Goal: Ask a question

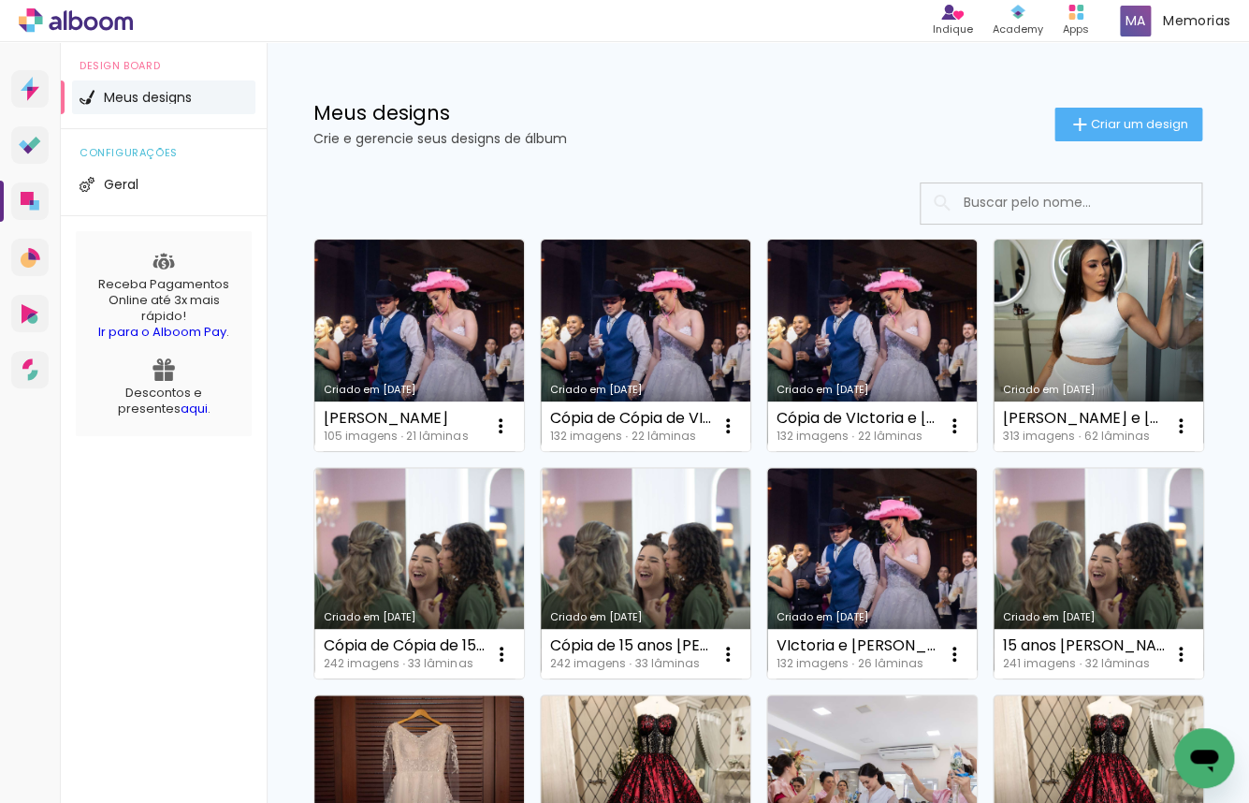
click at [1206, 752] on icon "Abrir janela de mensagens" at bounding box center [1204, 761] width 28 height 22
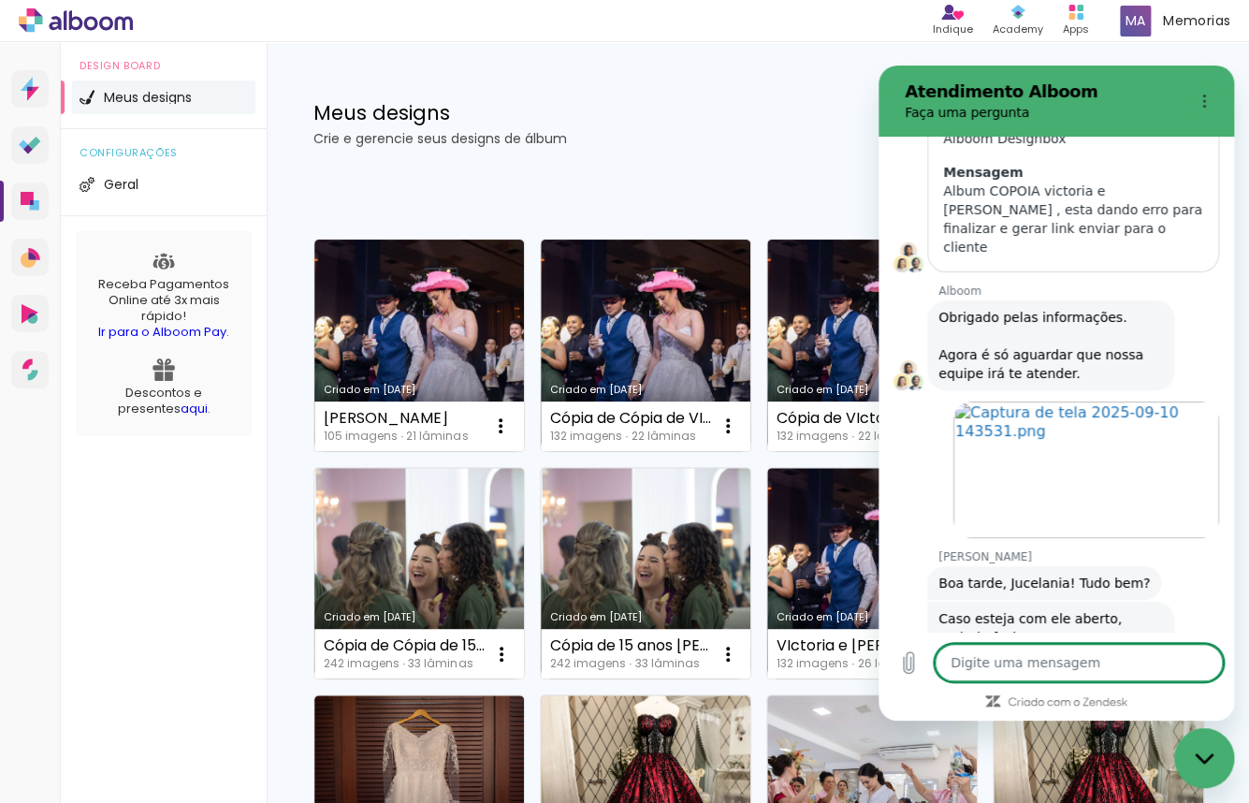
scroll to position [8318, 0]
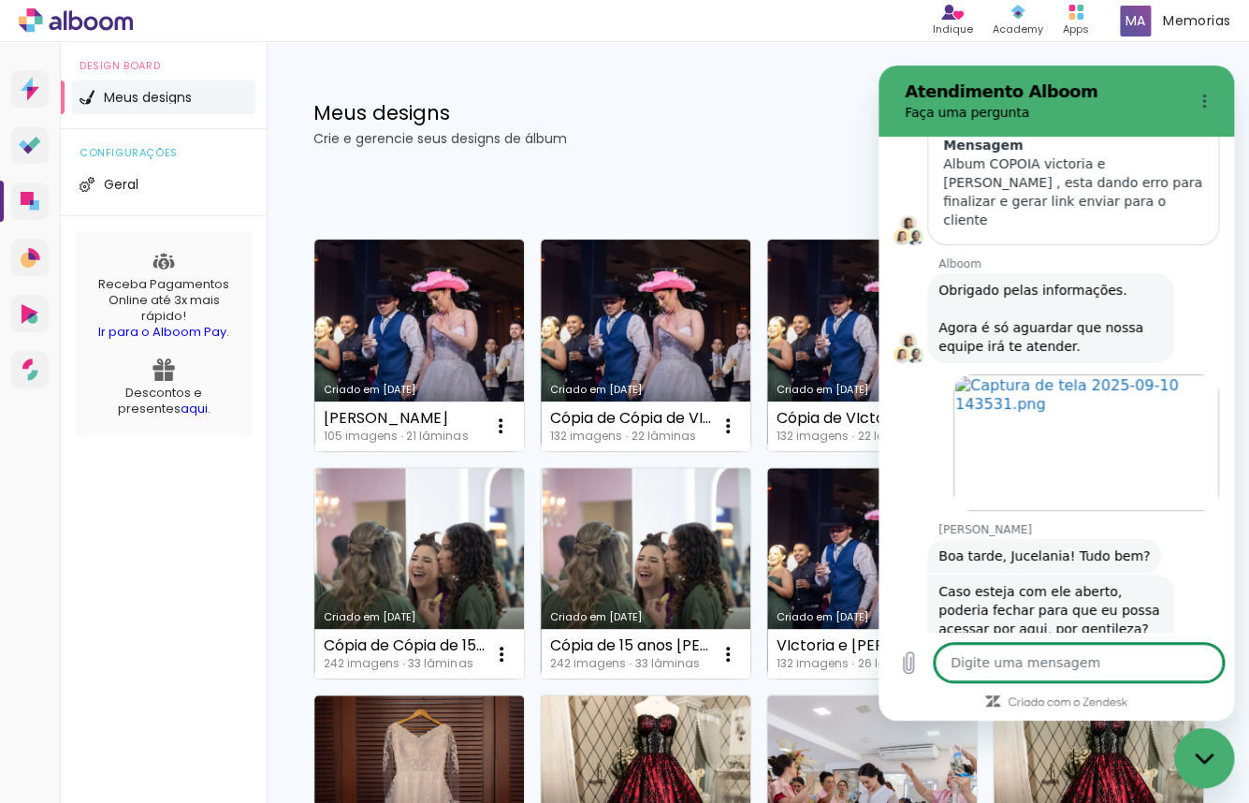
click at [998, 665] on textarea at bounding box center [1079, 662] width 288 height 37
type textarea "J"
type textarea "x"
type textarea "Ju"
type textarea "x"
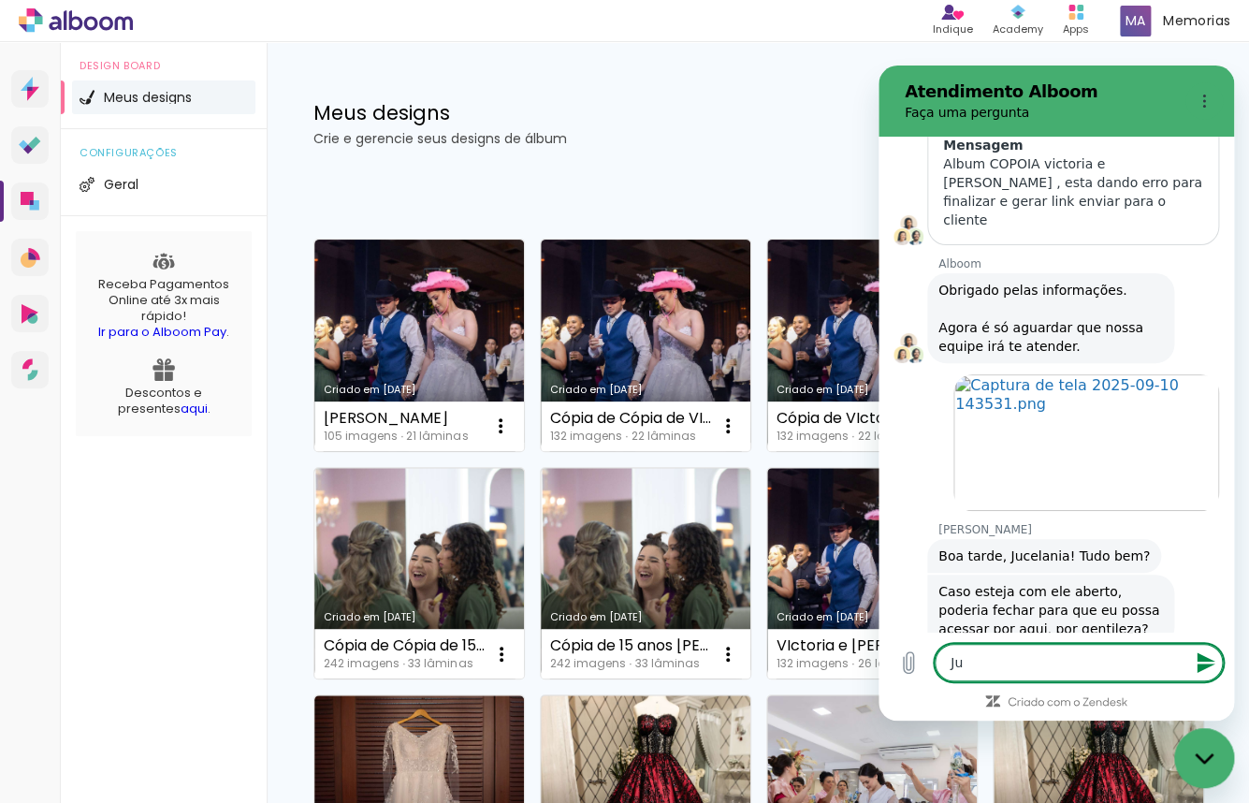
type textarea "Juc"
type textarea "x"
type textarea "Juceleni"
type textarea "x"
type textarea "Jucelenia"
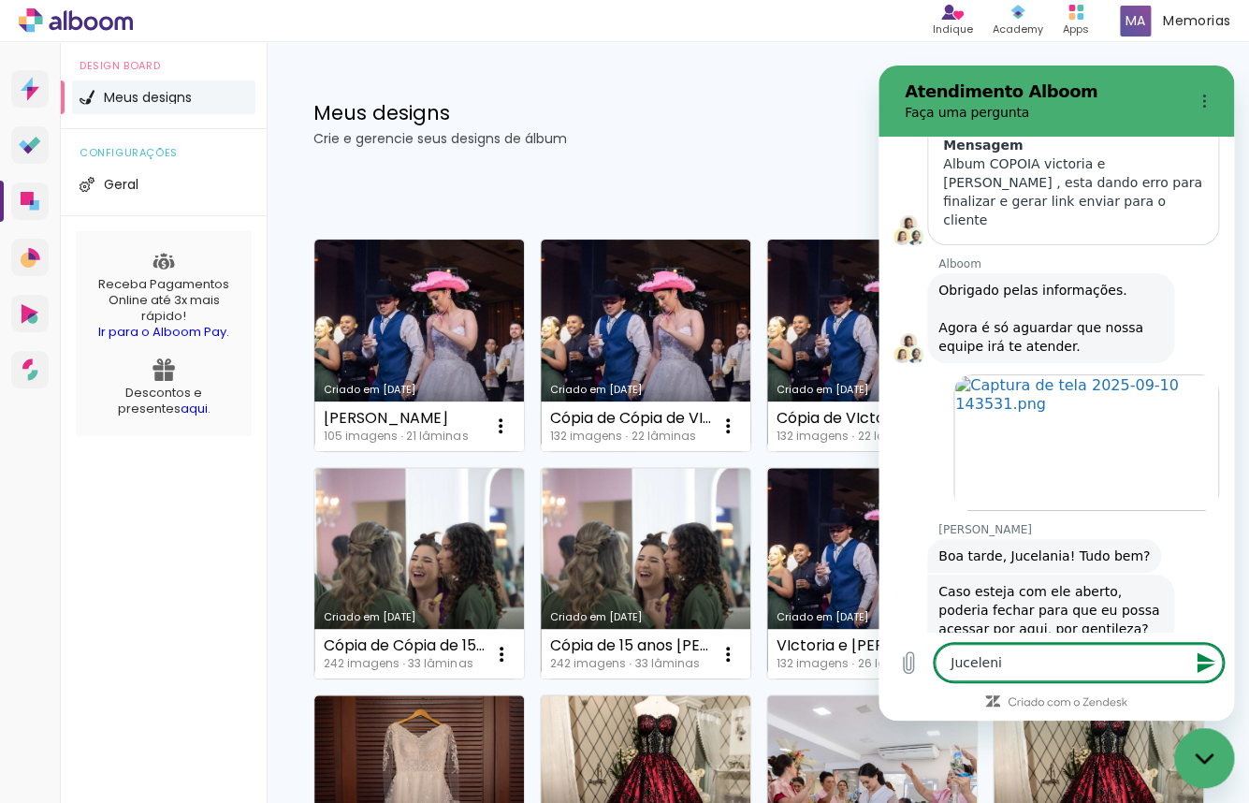
type textarea "x"
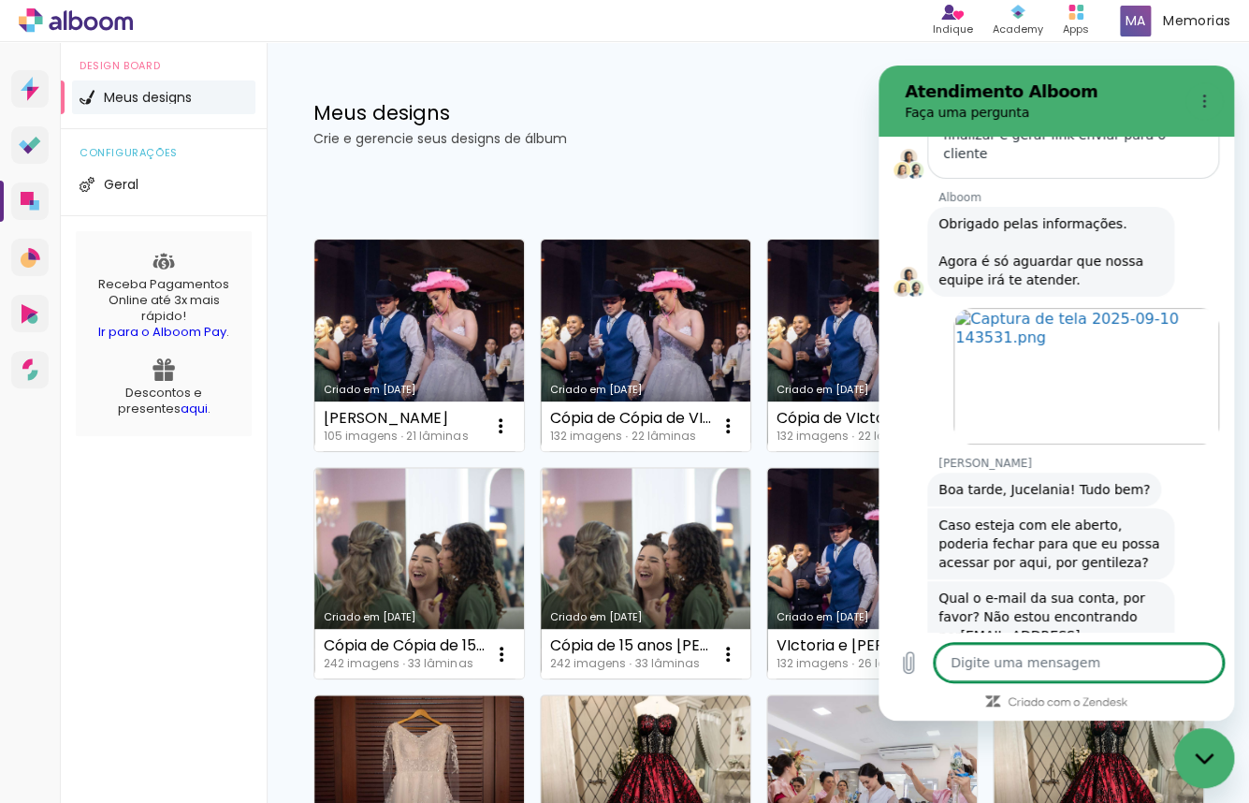
scroll to position [8388, 0]
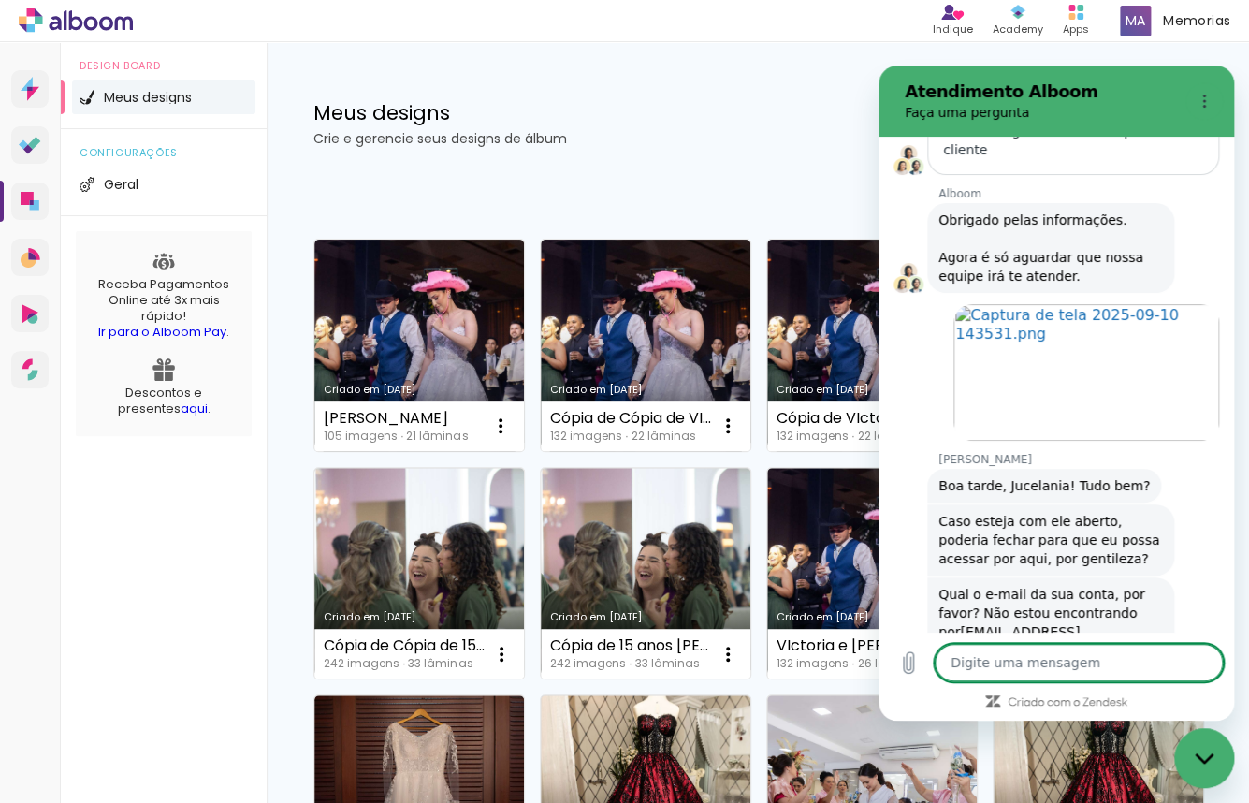
type textarea "x"
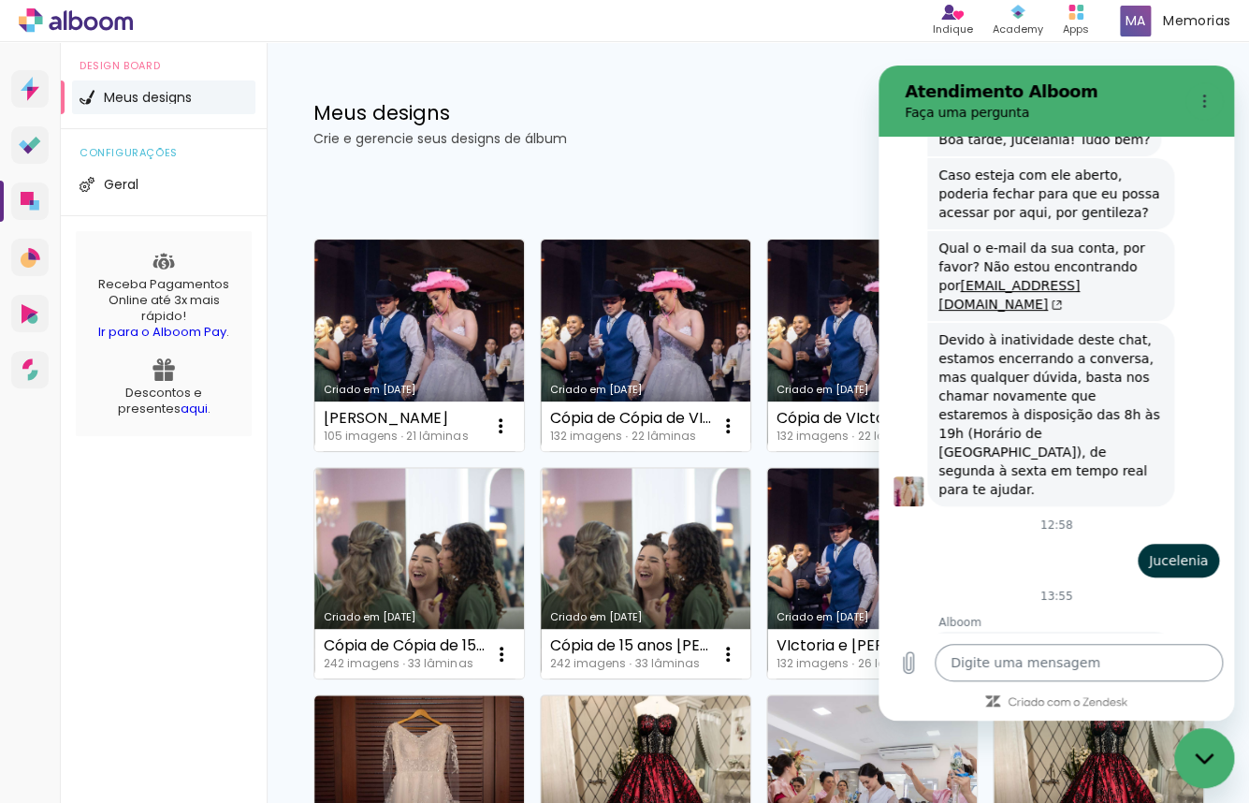
scroll to position [8732, 0]
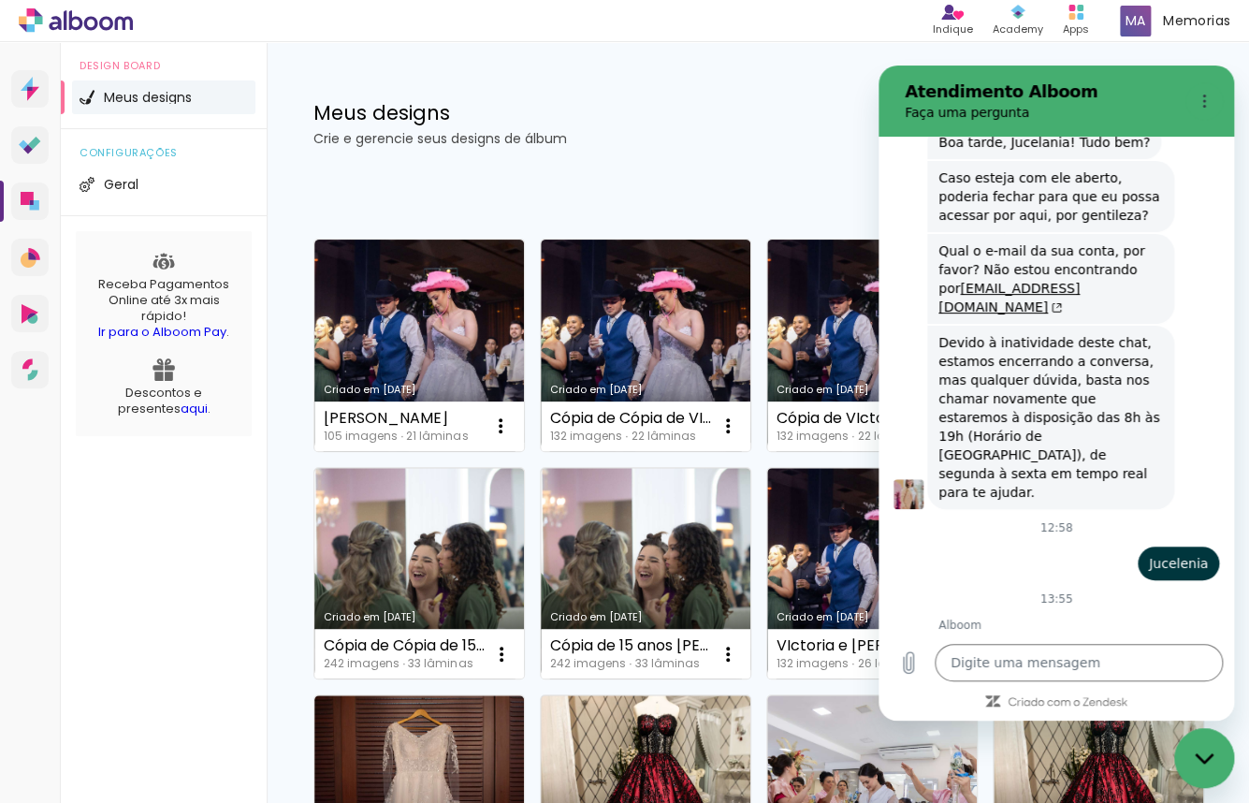
drag, startPoint x: 1180, startPoint y: 598, endPoint x: 951, endPoint y: 552, distance: 233.8
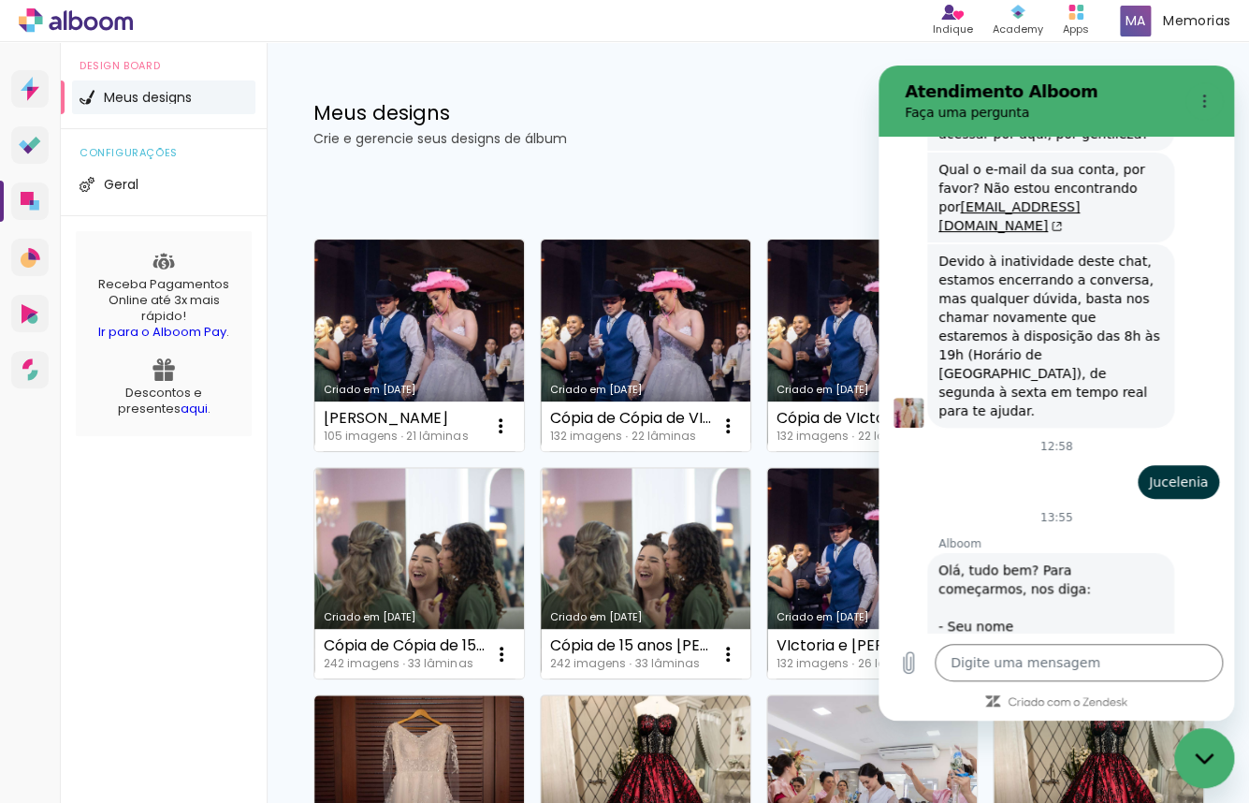
click at [997, 756] on input "Juc" at bounding box center [1073, 775] width 260 height 39
type input "Jucelenia"
type input "[EMAIL_ADDRESS][DOMAIN_NAME]"
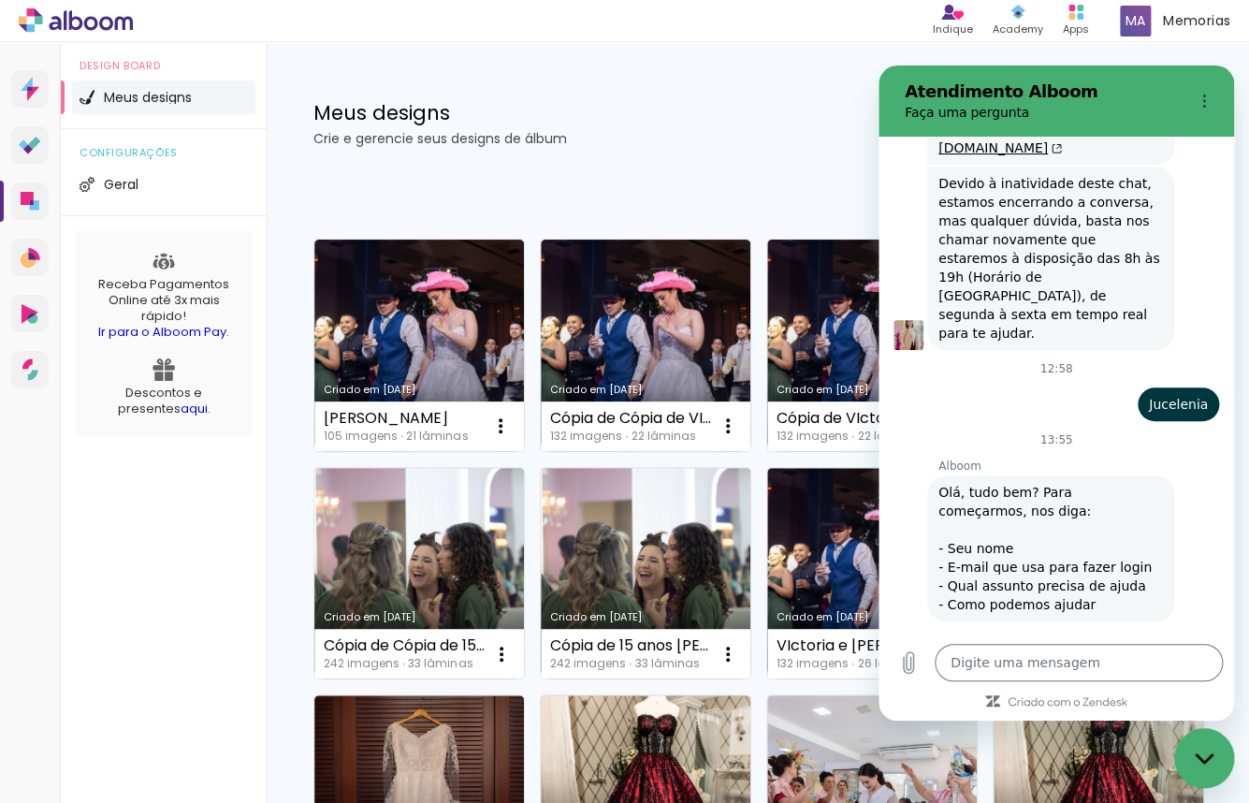
click at [1107, 770] on div "Alboom Designbox" at bounding box center [1067, 779] width 173 height 19
type input "Alboom Designbox"
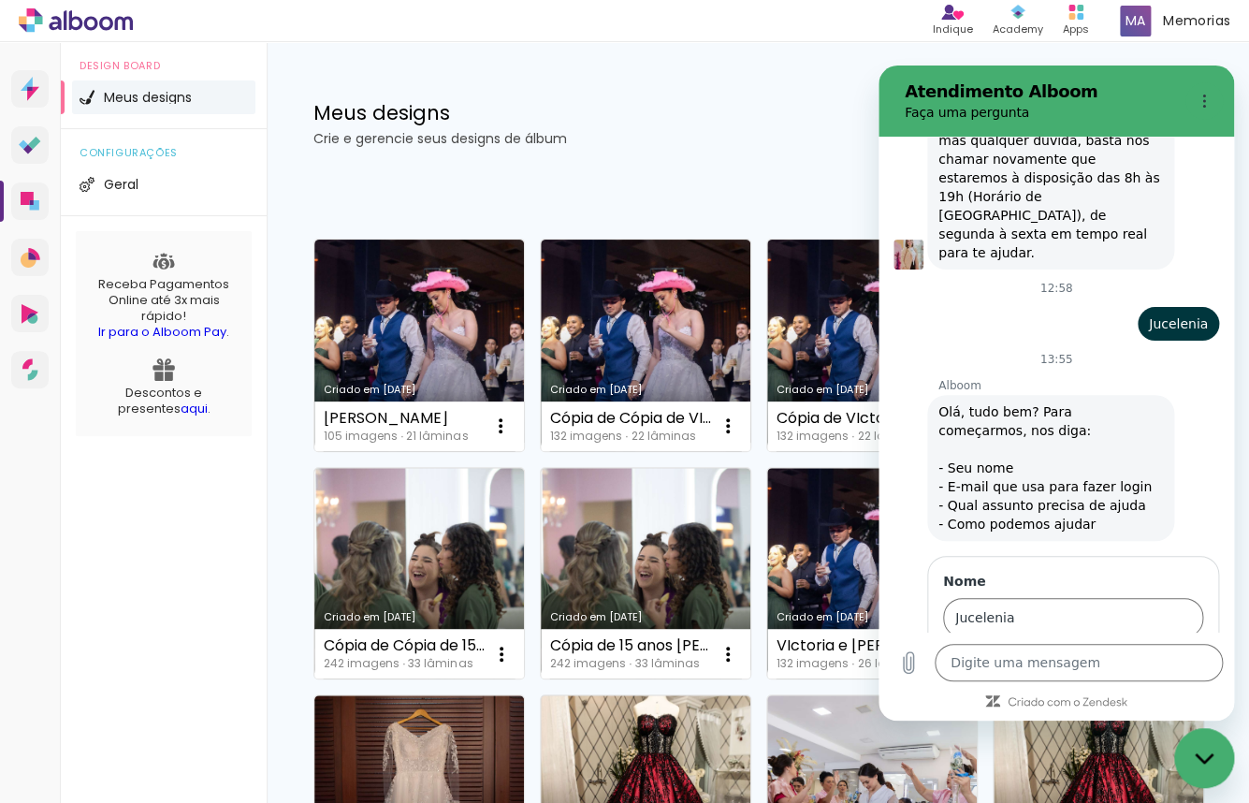
type input "M"
type input "A"
type input "Montei album Rafaeal e [PERSON_NAME] e nao consegui gerar o link para casal ace…"
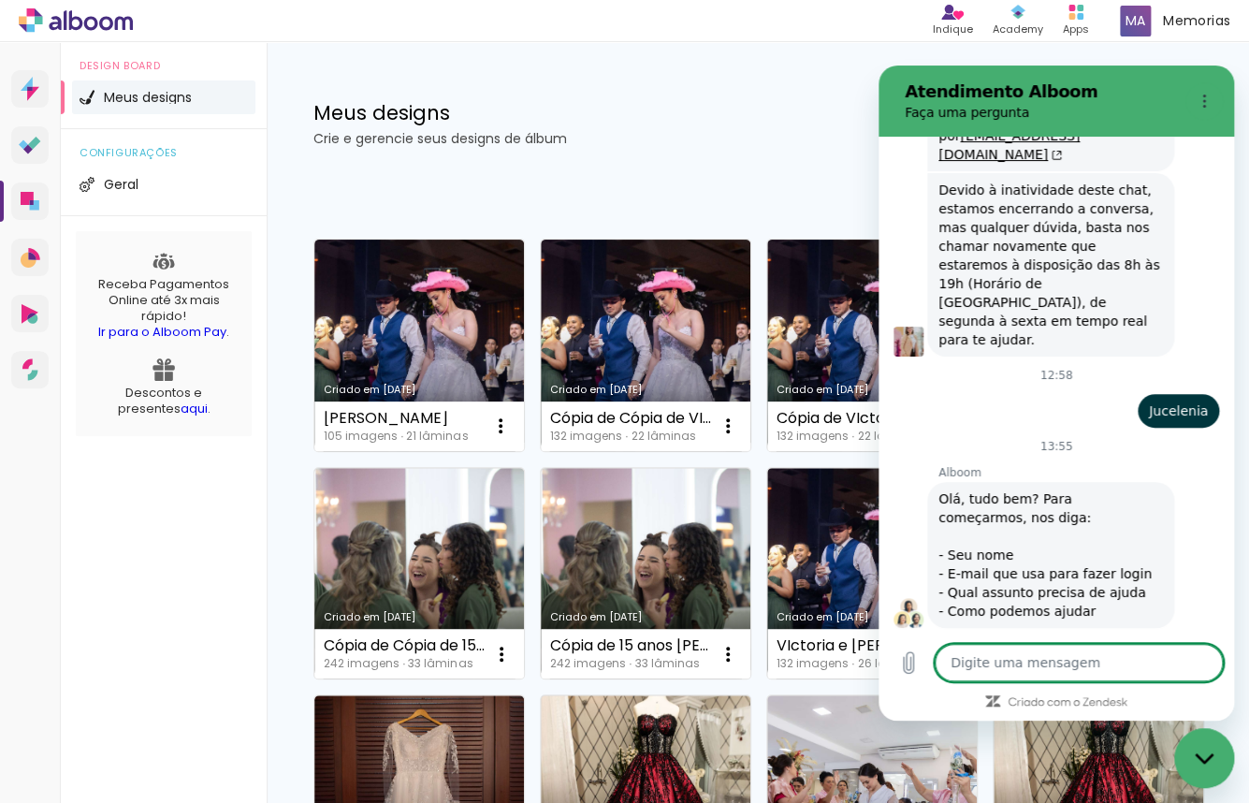
type textarea "x"
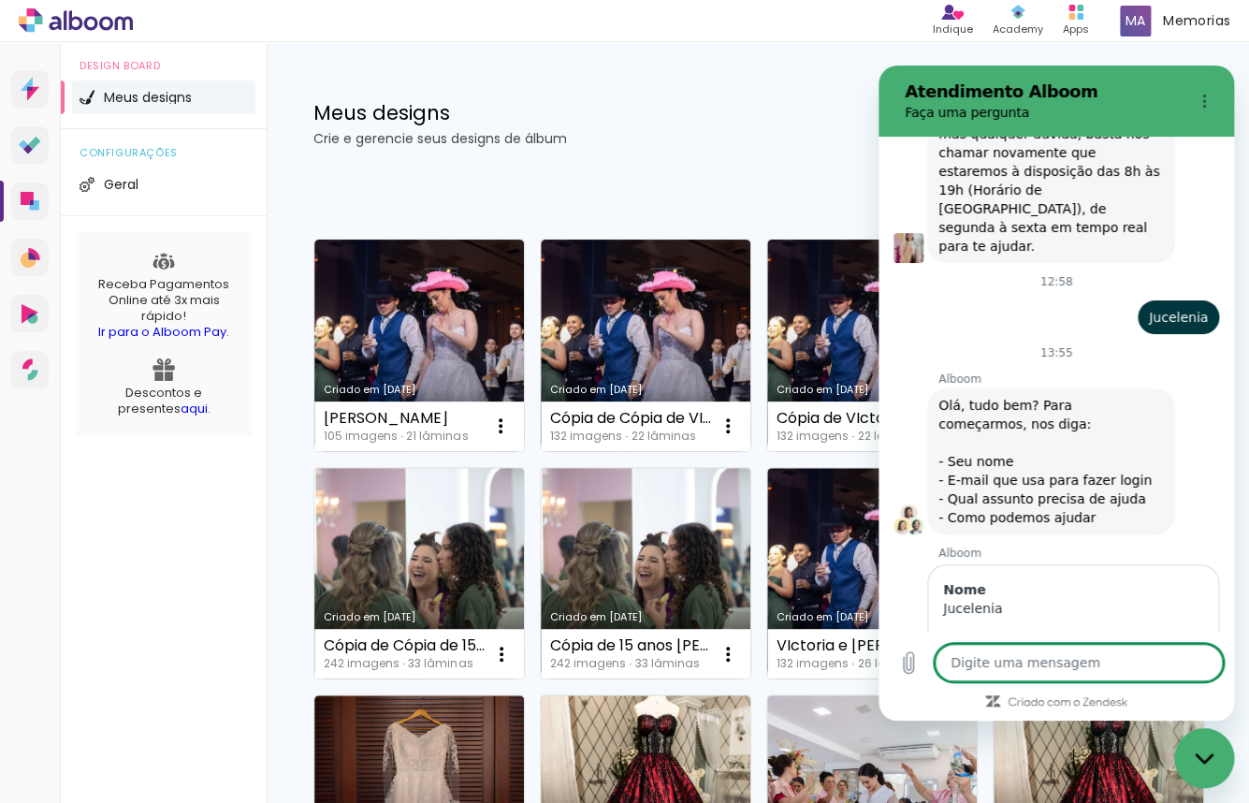
scroll to position [8982, 0]
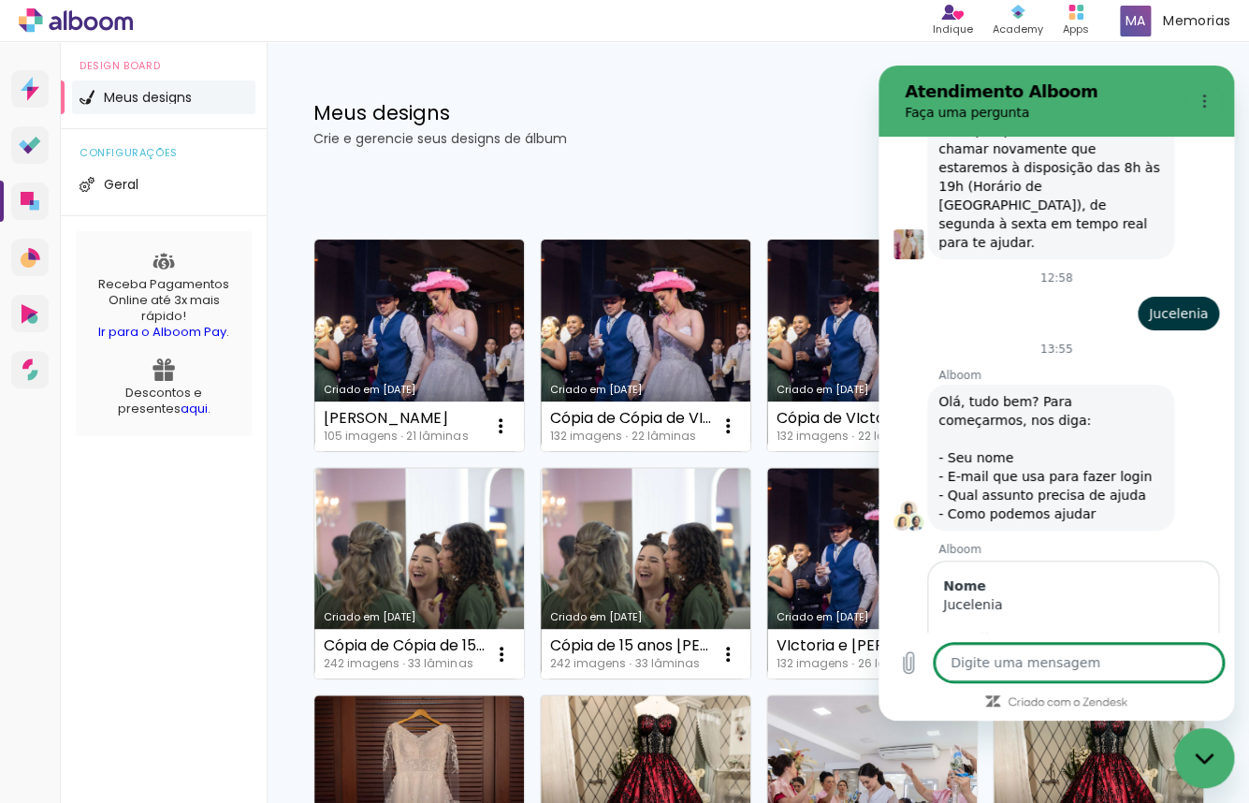
type textarea "c"
type textarea "x"
type textarea "co"
type textarea "x"
type textarea "com"
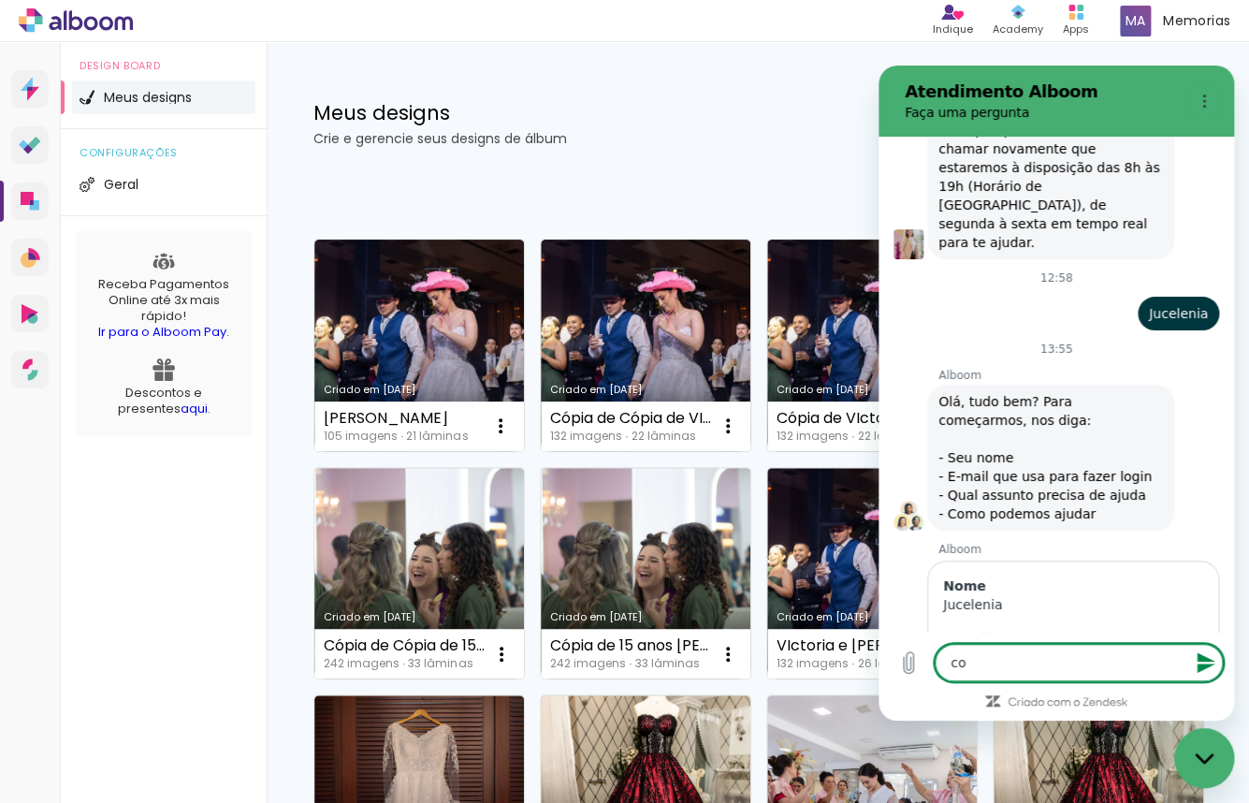
type textarea "x"
type textarea "como"
type textarea "x"
type textarea "como"
type textarea "x"
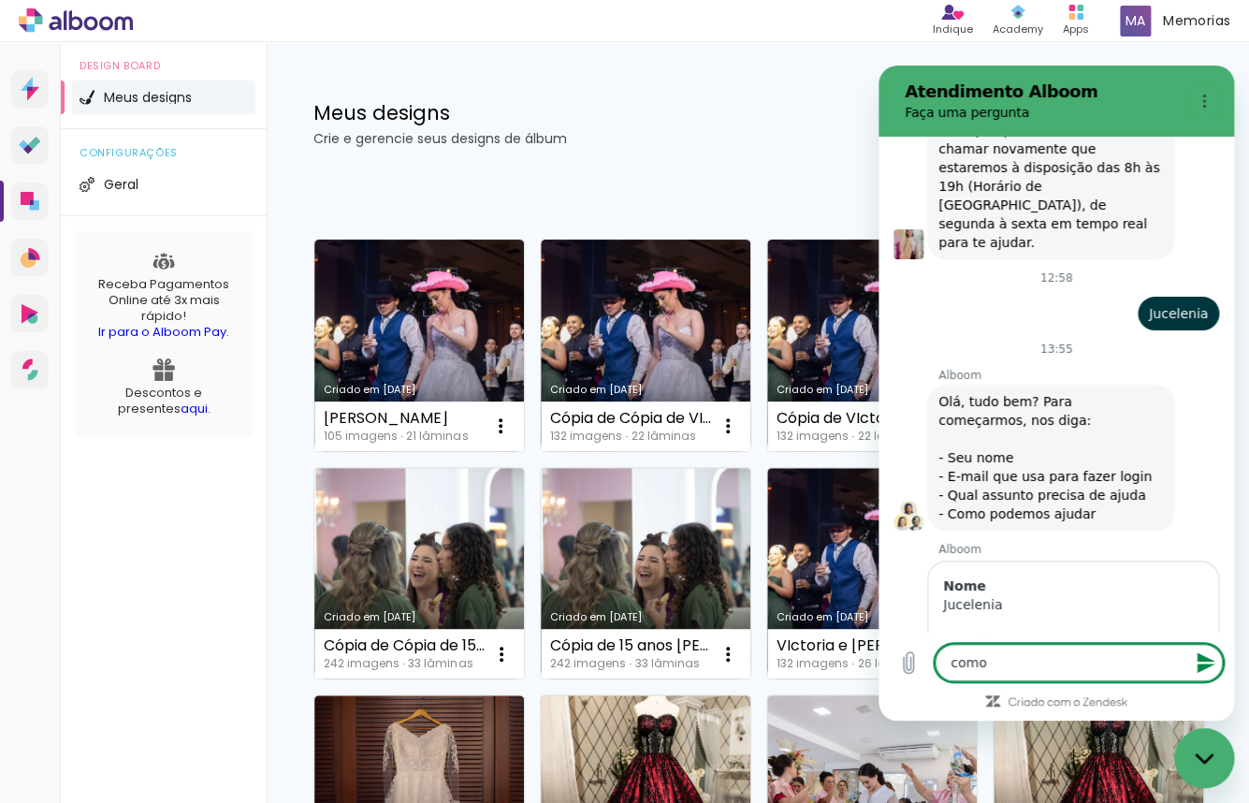
type textarea "como"
type textarea "x"
type textarea "com"
type textarea "x"
type textarea "c"
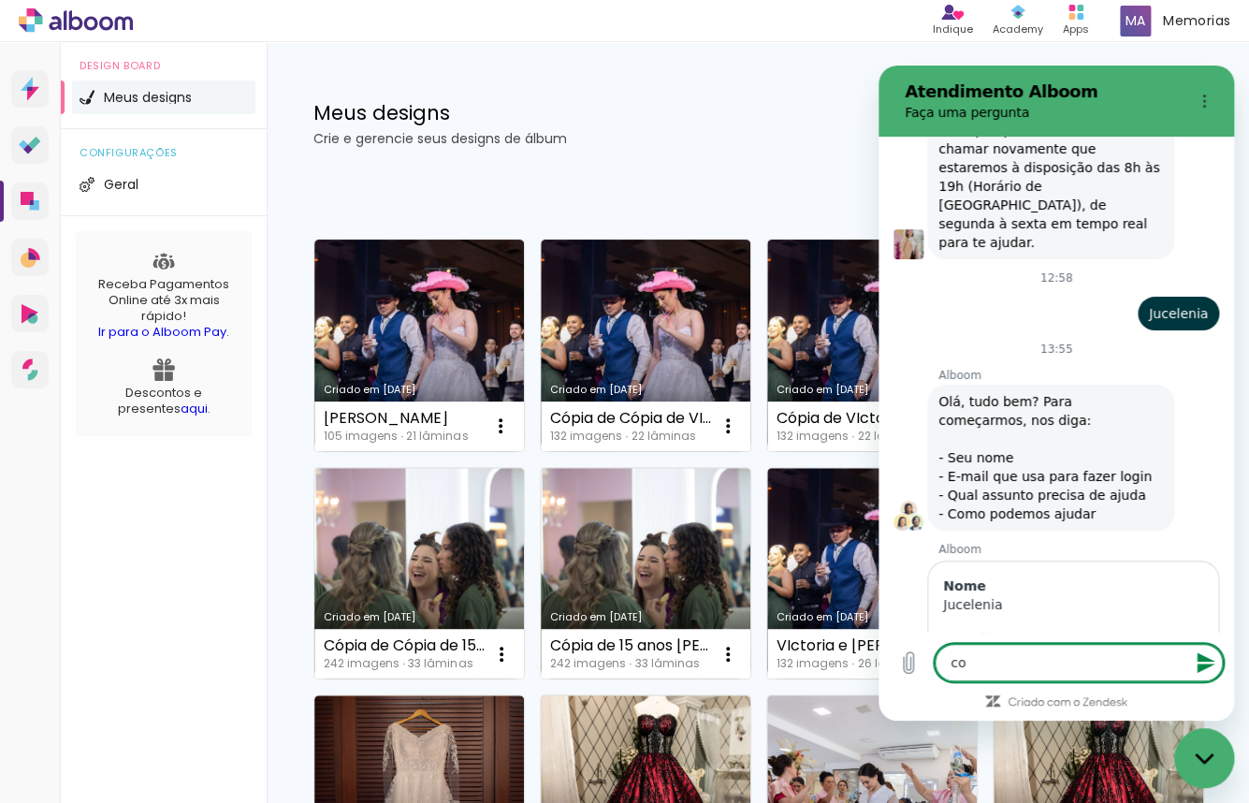
type textarea "x"
type textarea "c"
type textarea "x"
type textarea "co"
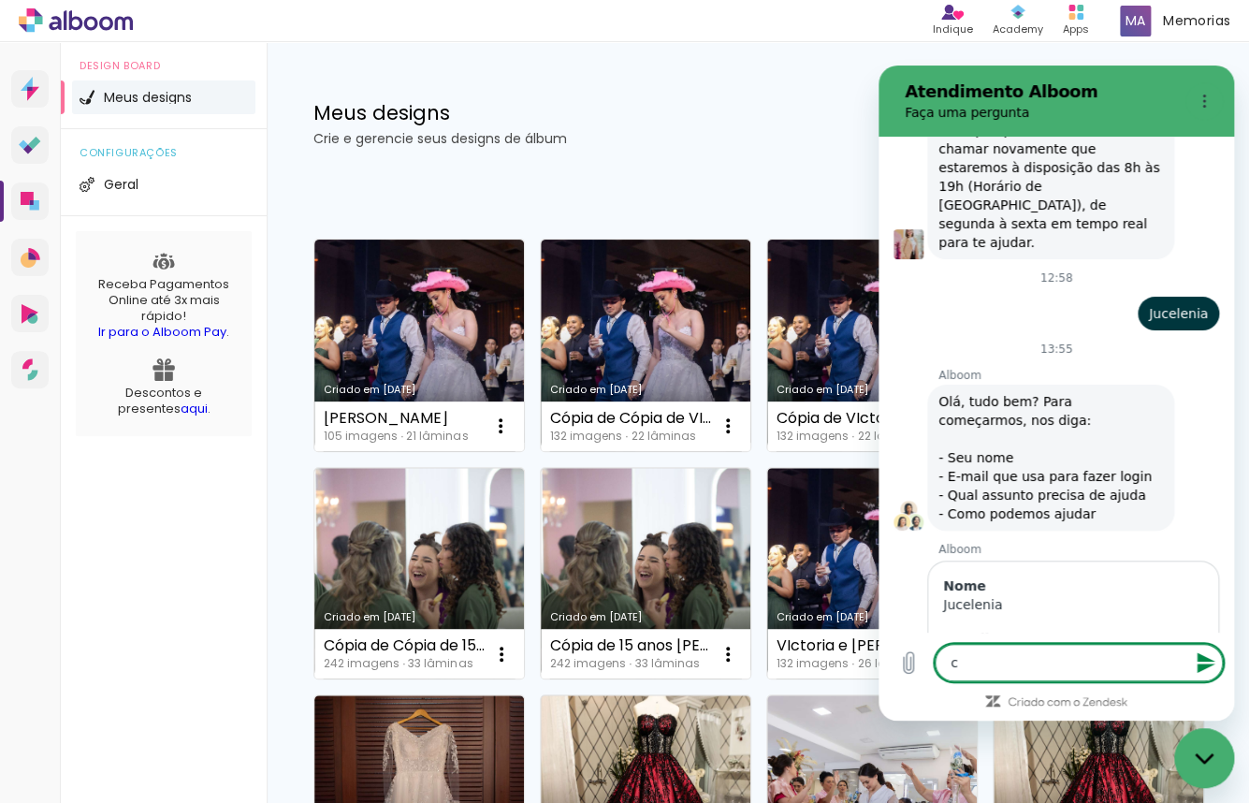
type textarea "x"
type textarea "com"
type textarea "x"
type textarea "como"
type textarea "x"
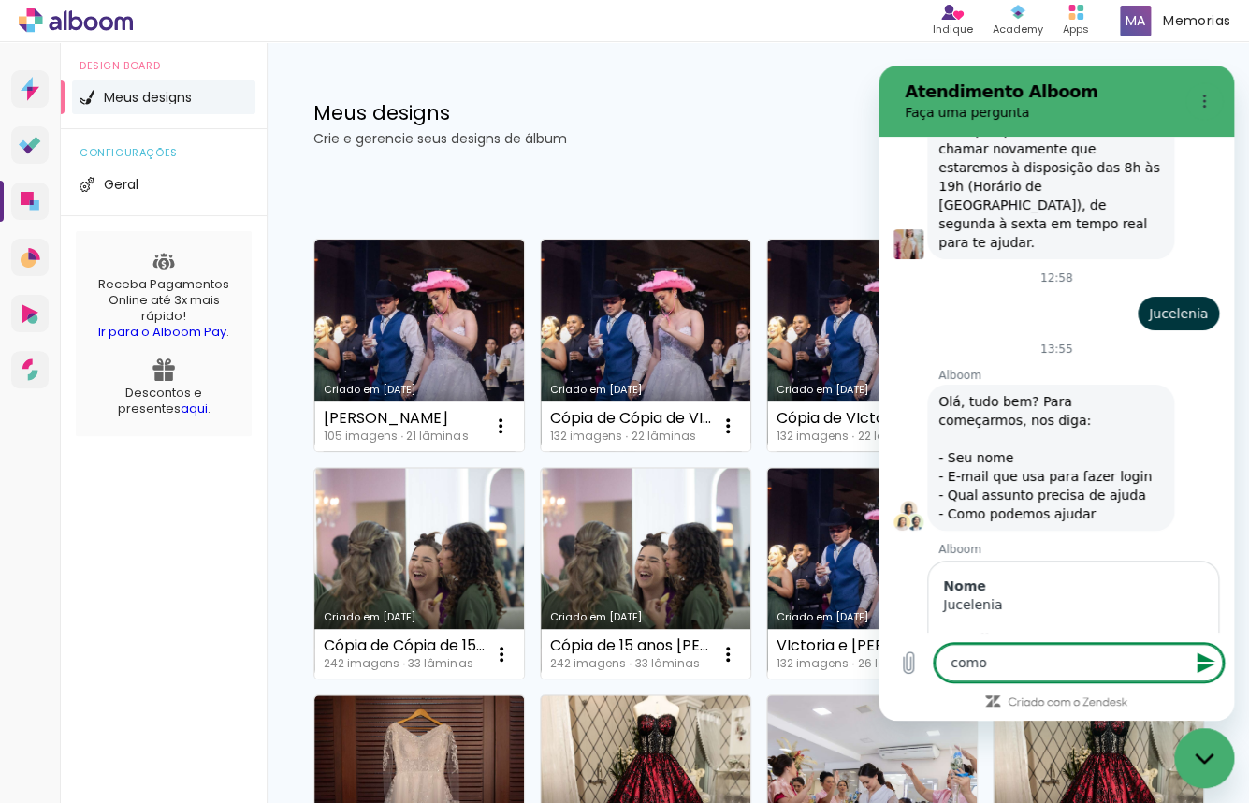
type textarea "como"
type textarea "x"
type textarea "como"
type textarea "x"
type textarea "com"
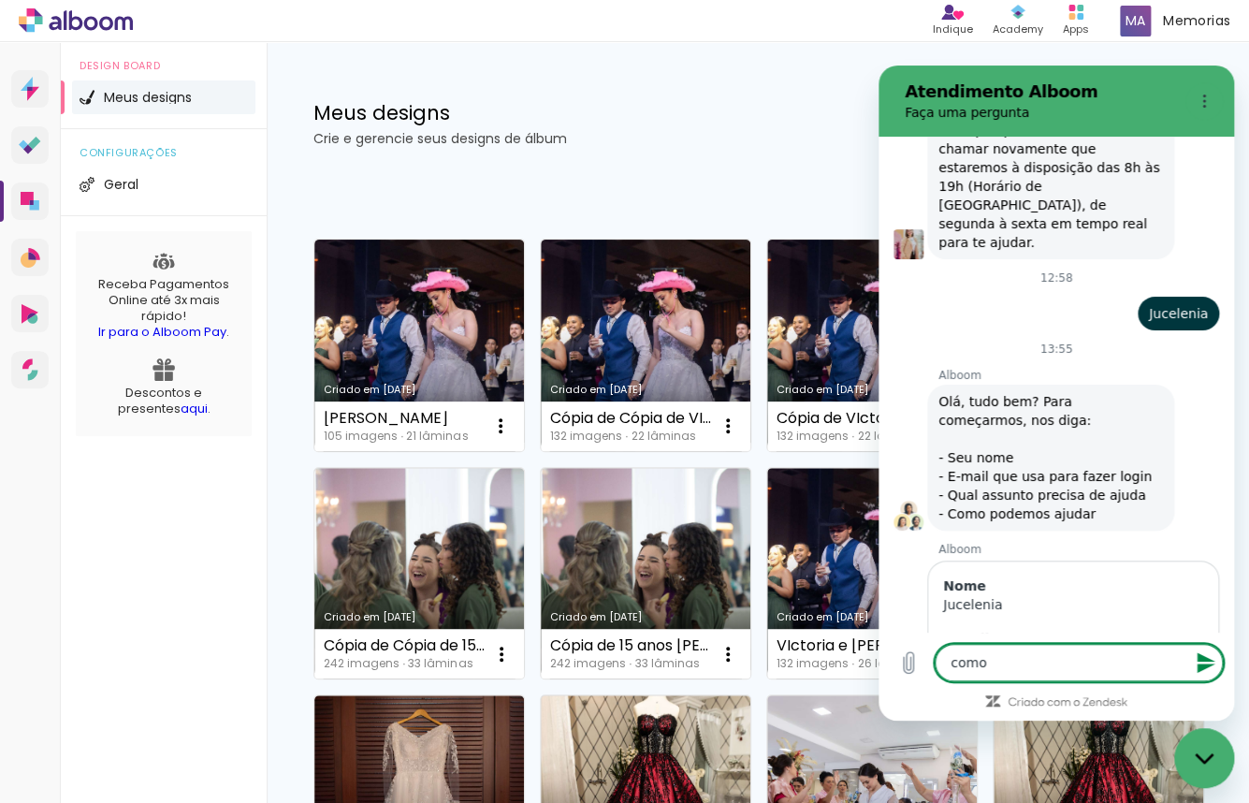
type textarea "x"
type textarea "co"
type textarea "x"
type textarea "c"
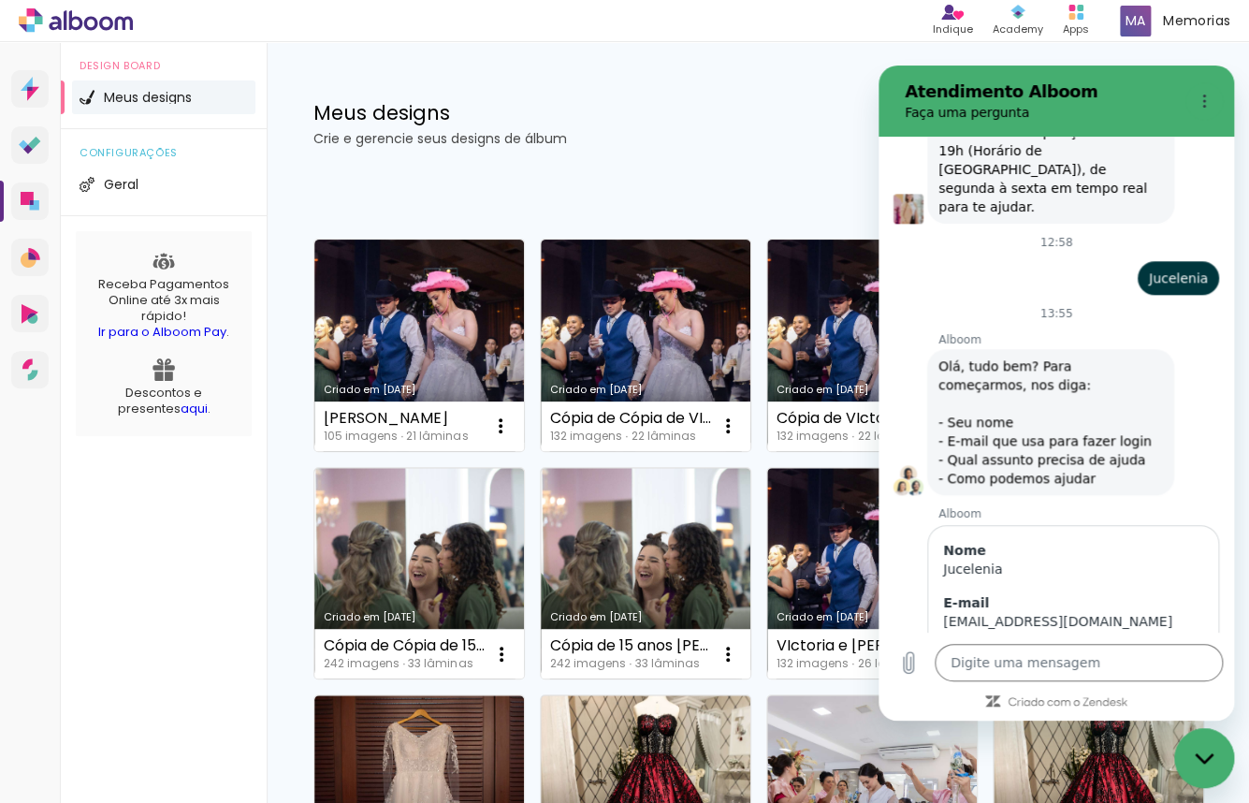
type textarea "x"
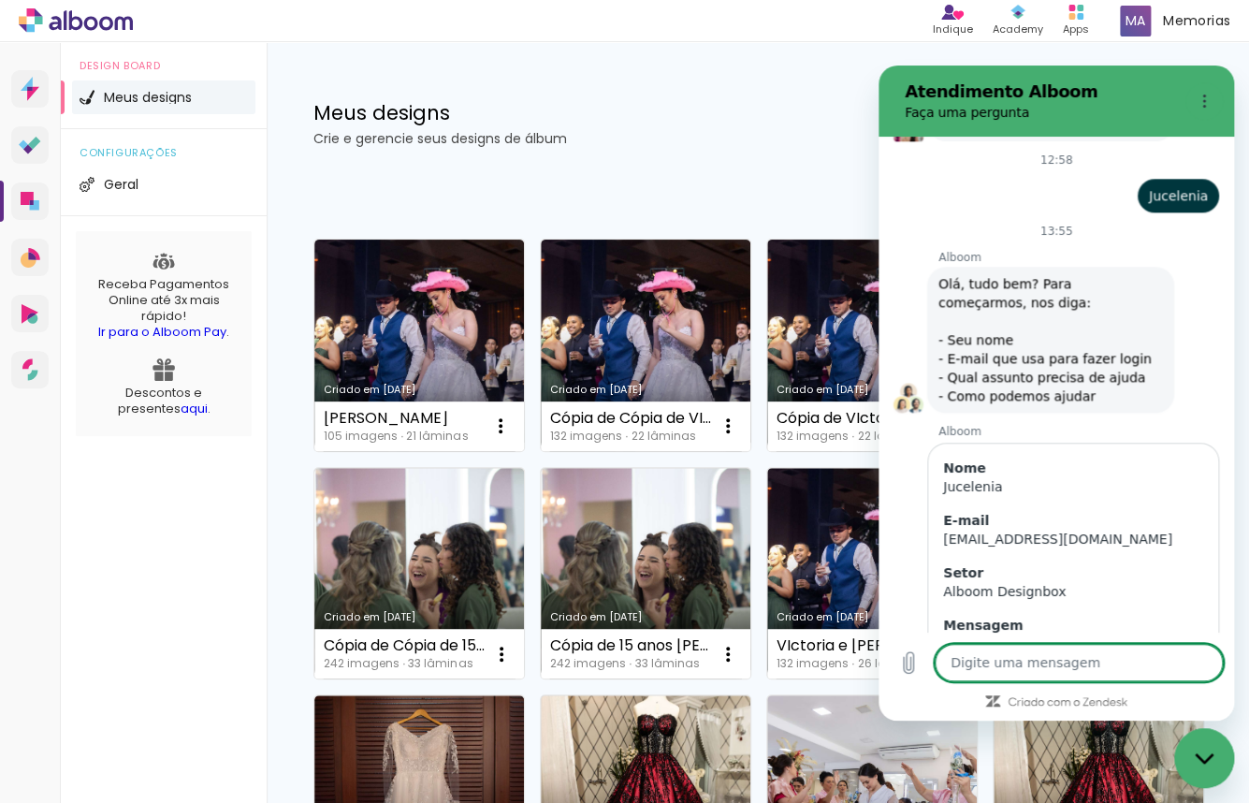
click at [976, 662] on textarea at bounding box center [1079, 662] width 288 height 37
type textarea "o"
type textarea "x"
type textarea "ok"
type textarea "x"
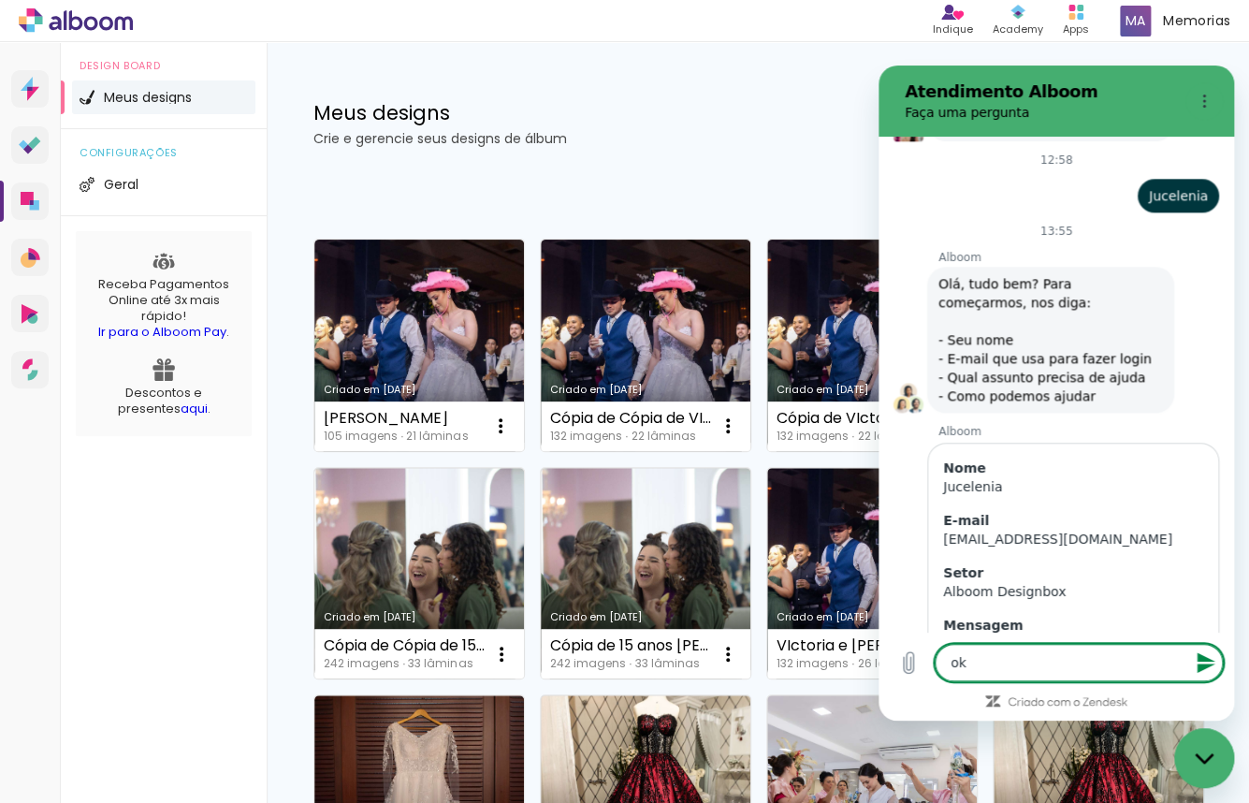
type textarea "ok"
click at [1211, 656] on icon "Enviar mensagem" at bounding box center [1206, 662] width 22 height 22
type textarea "x"
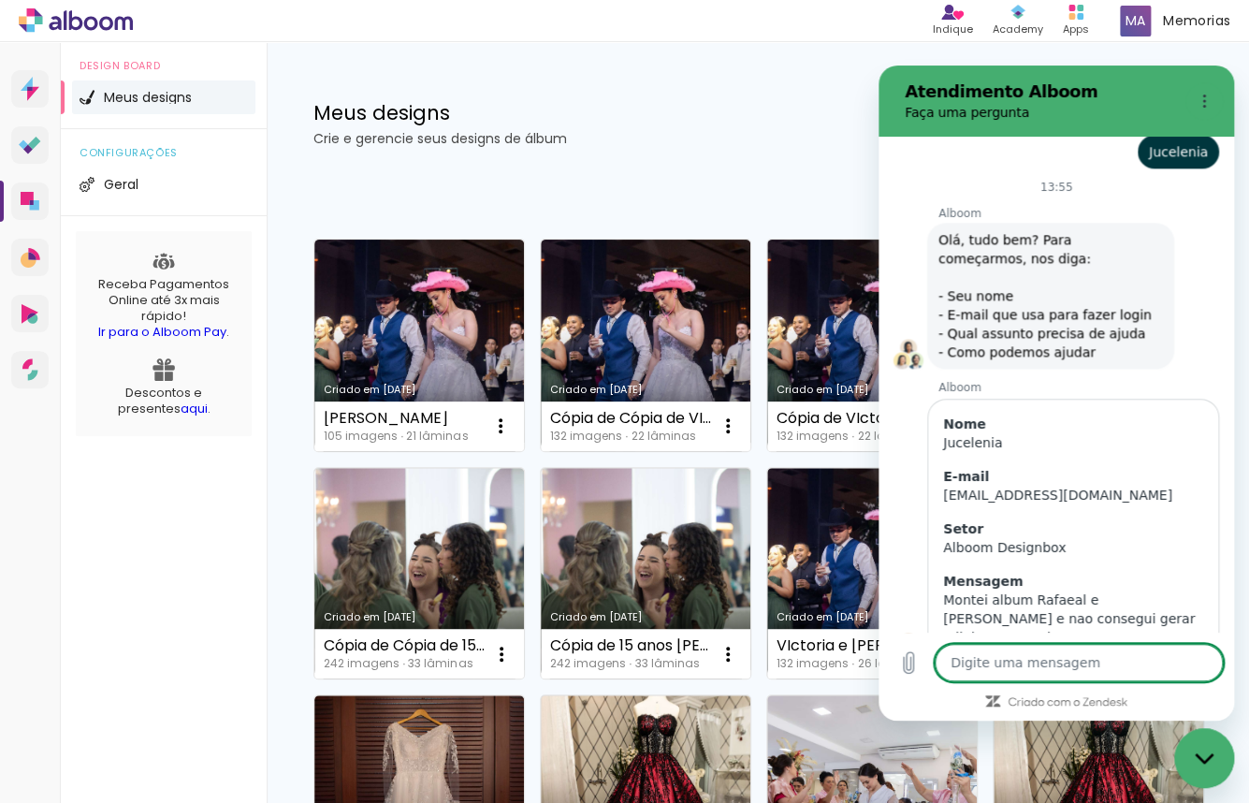
type textarea "a"
type textarea "x"
type textarea "ac"
type textarea "x"
type textarea "aca"
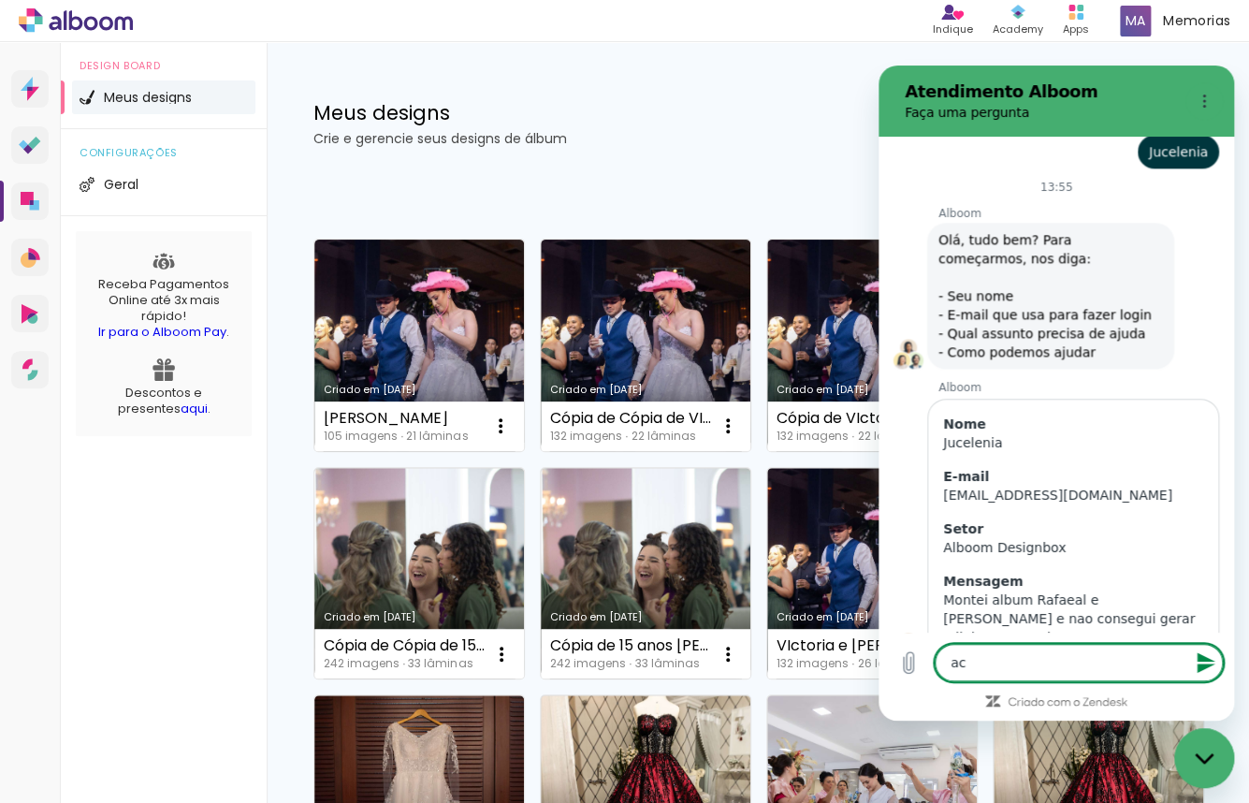
type textarea "x"
type textarea "acab"
type textarea "x"
type textarea "acabe"
type textarea "x"
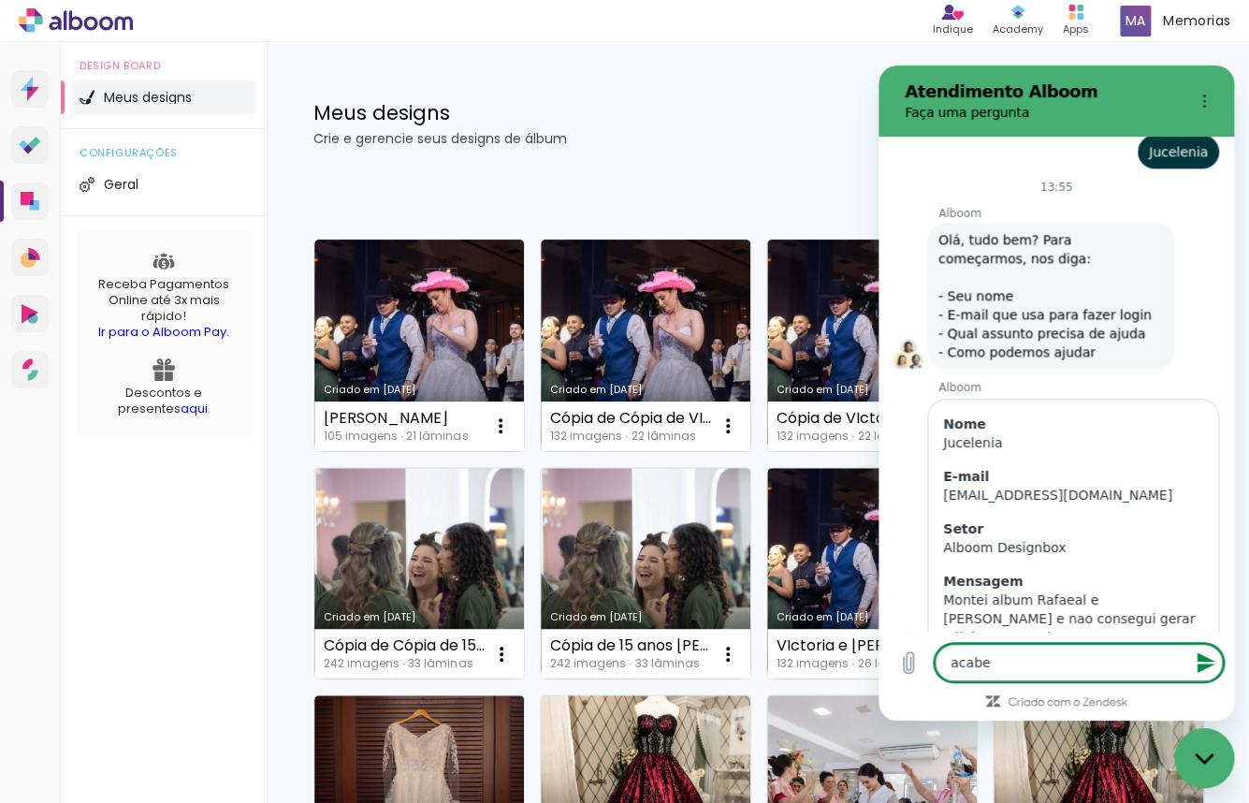
type textarea "acabei"
type textarea "x"
type textarea "acabei"
type textarea "x"
type textarea "acabei d"
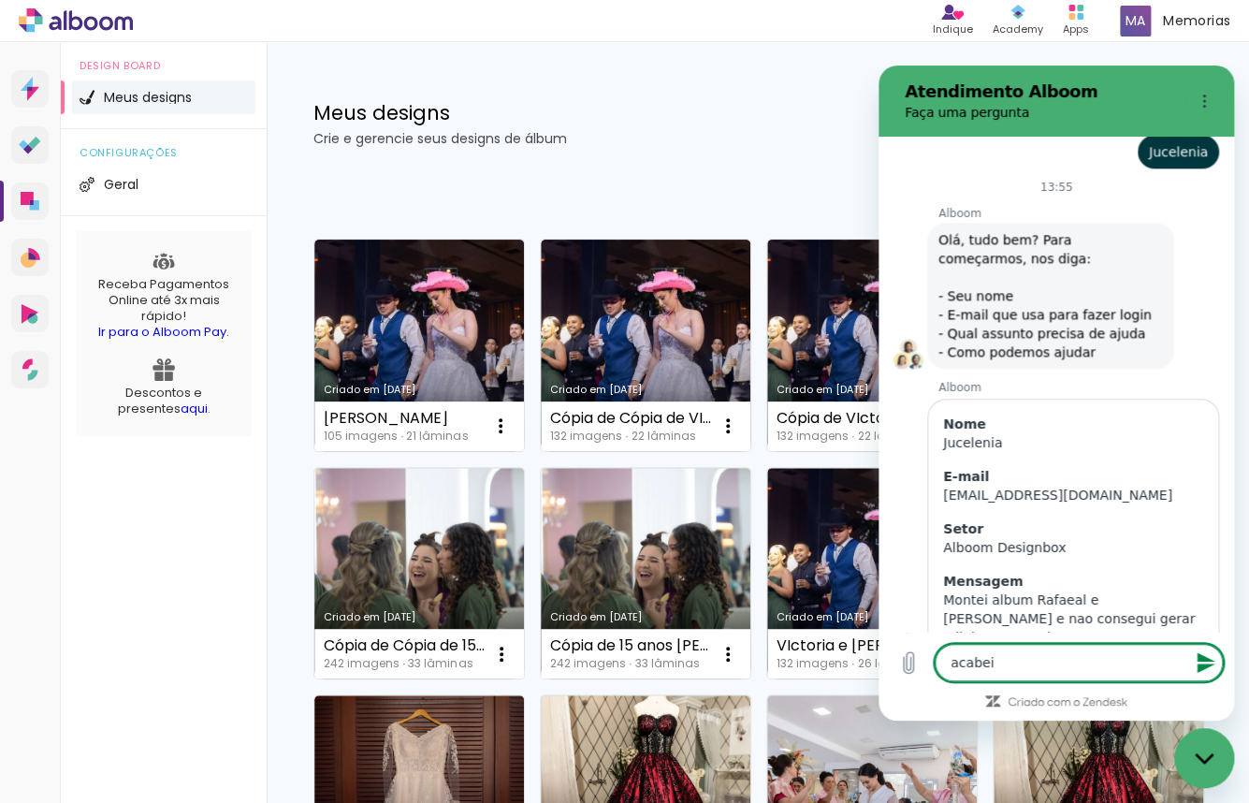
type textarea "x"
type textarea "acabei de"
type textarea "x"
type textarea "acabei de n"
type textarea "x"
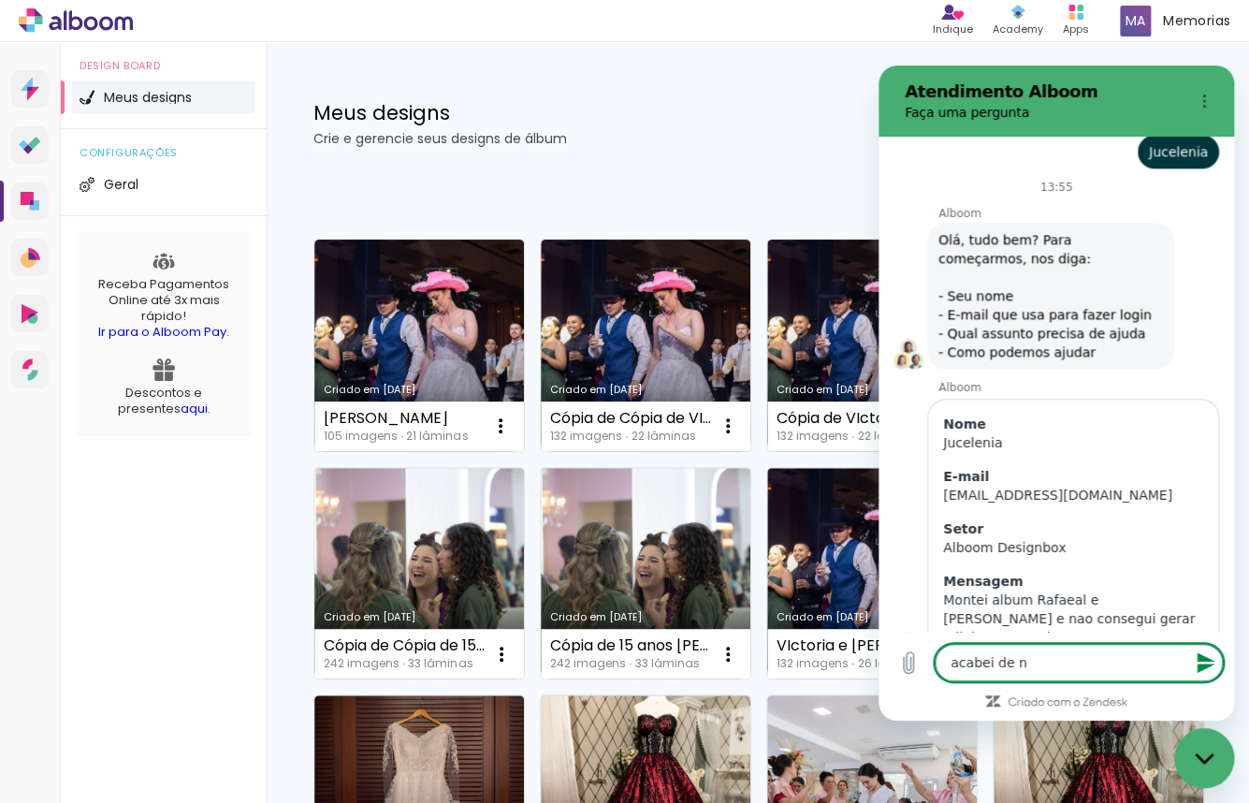
type textarea "acabei de no"
type textarea "x"
type textarea "acabei de nom"
type textarea "x"
type textarea "acabei de nome"
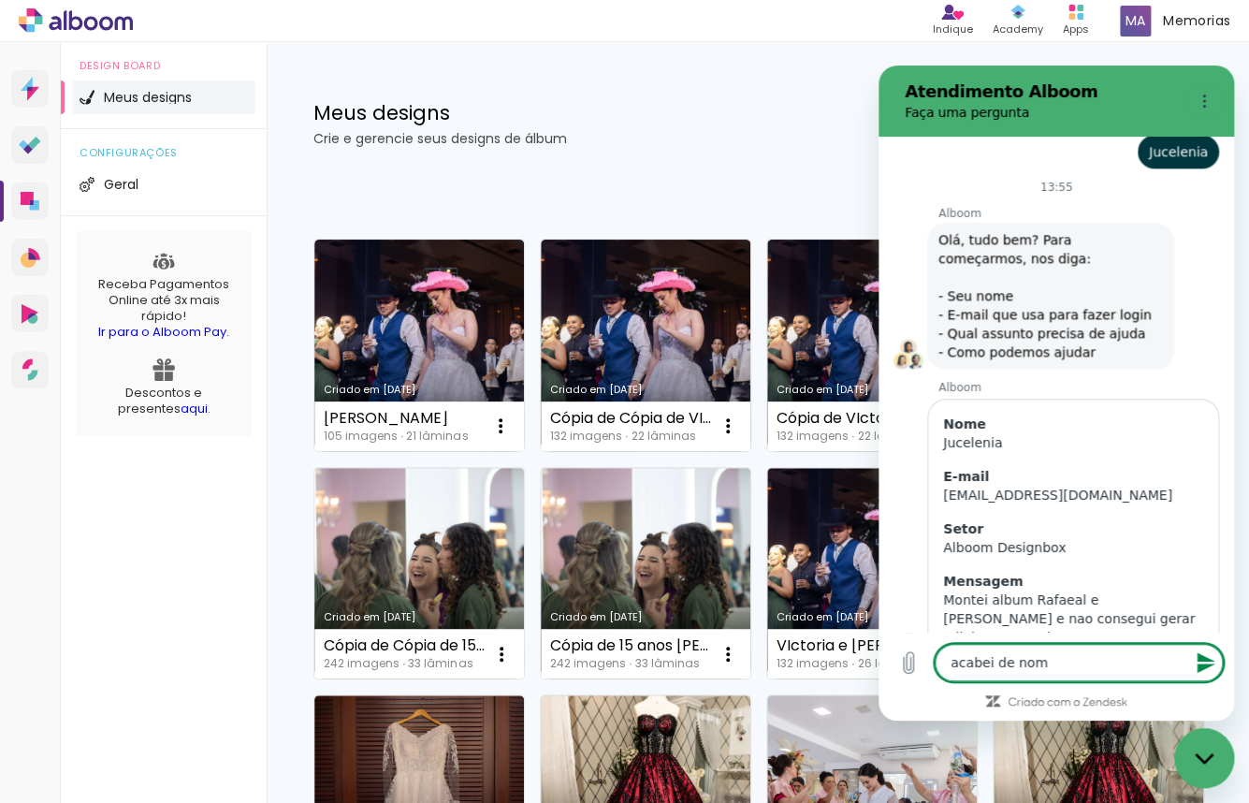
type textarea "x"
type textarea "acabei de nome"
type textarea "x"
type textarea "acabei de nome d"
type textarea "x"
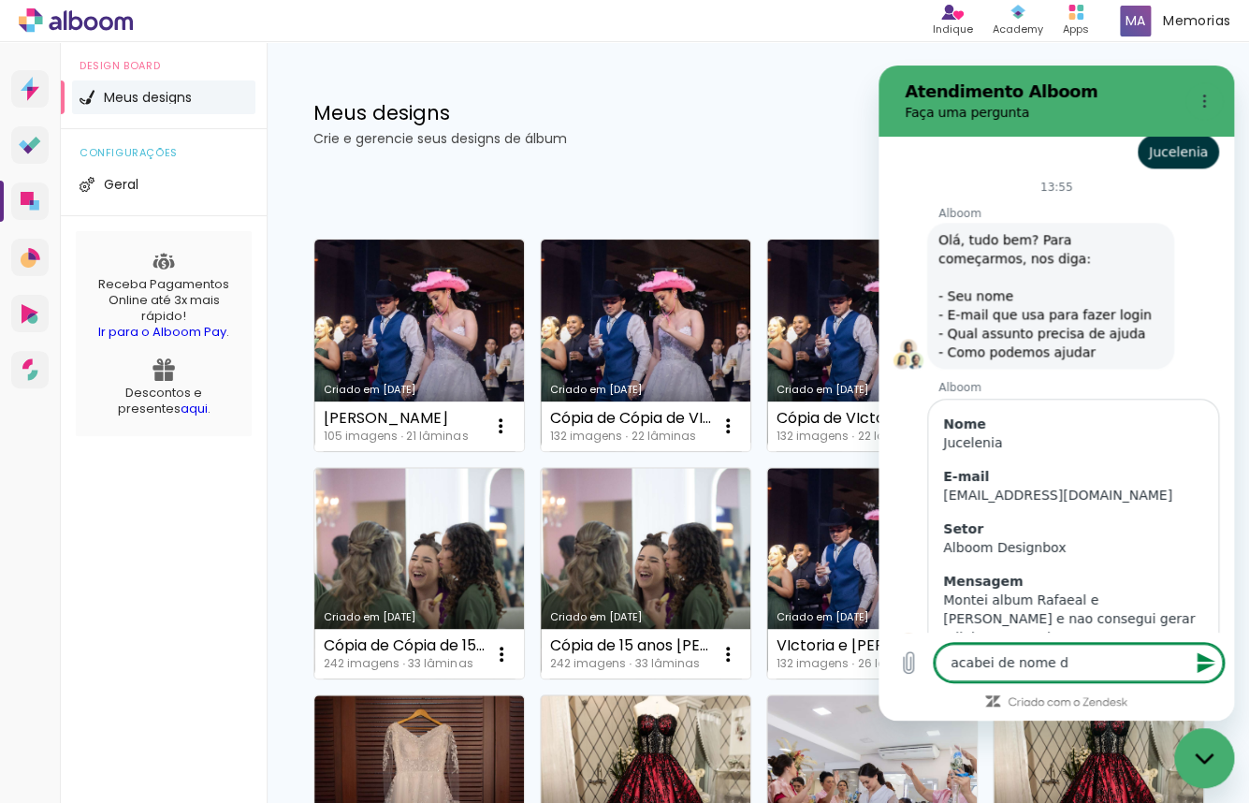
type textarea "acabei de nome do"
type textarea "x"
type textarea "acabei de nome do"
type textarea "x"
type textarea "acabei de nome do a"
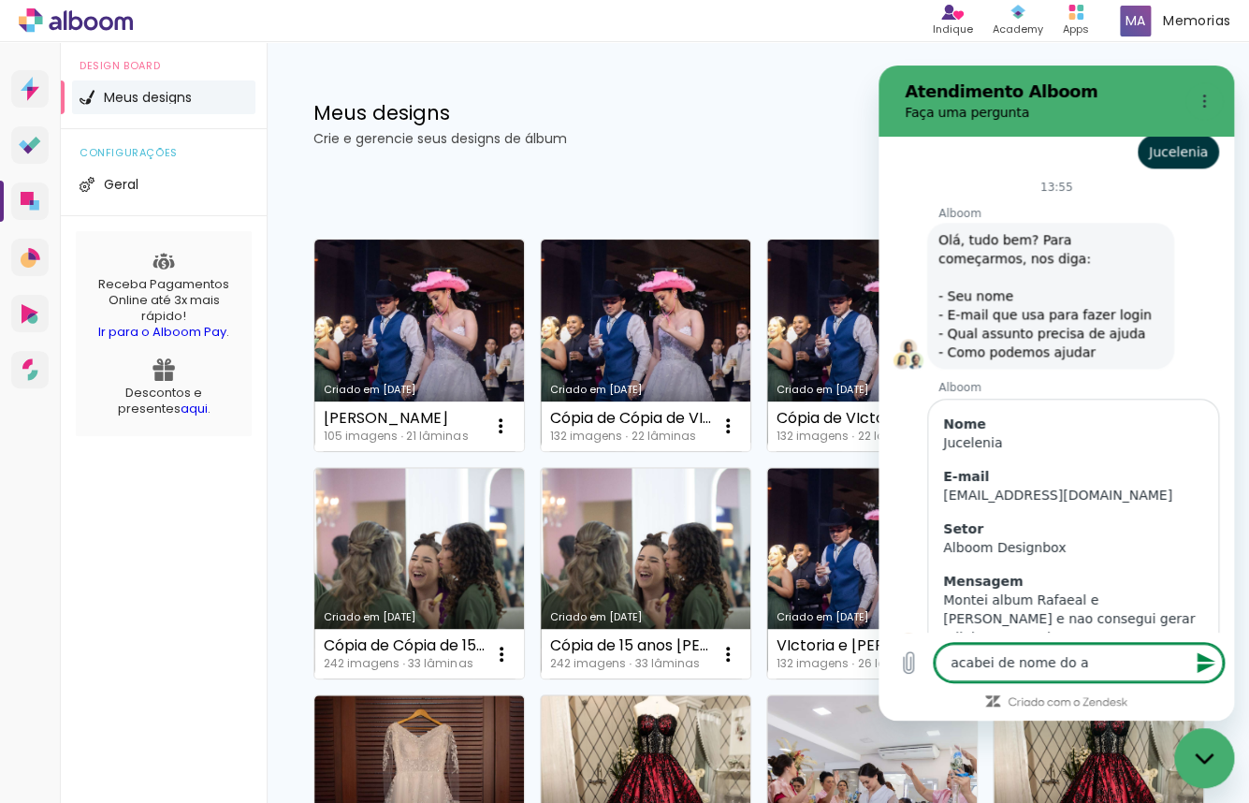
type textarea "x"
type textarea "acabei de nome do al"
type textarea "x"
type textarea "acabei de nome do alb"
type textarea "x"
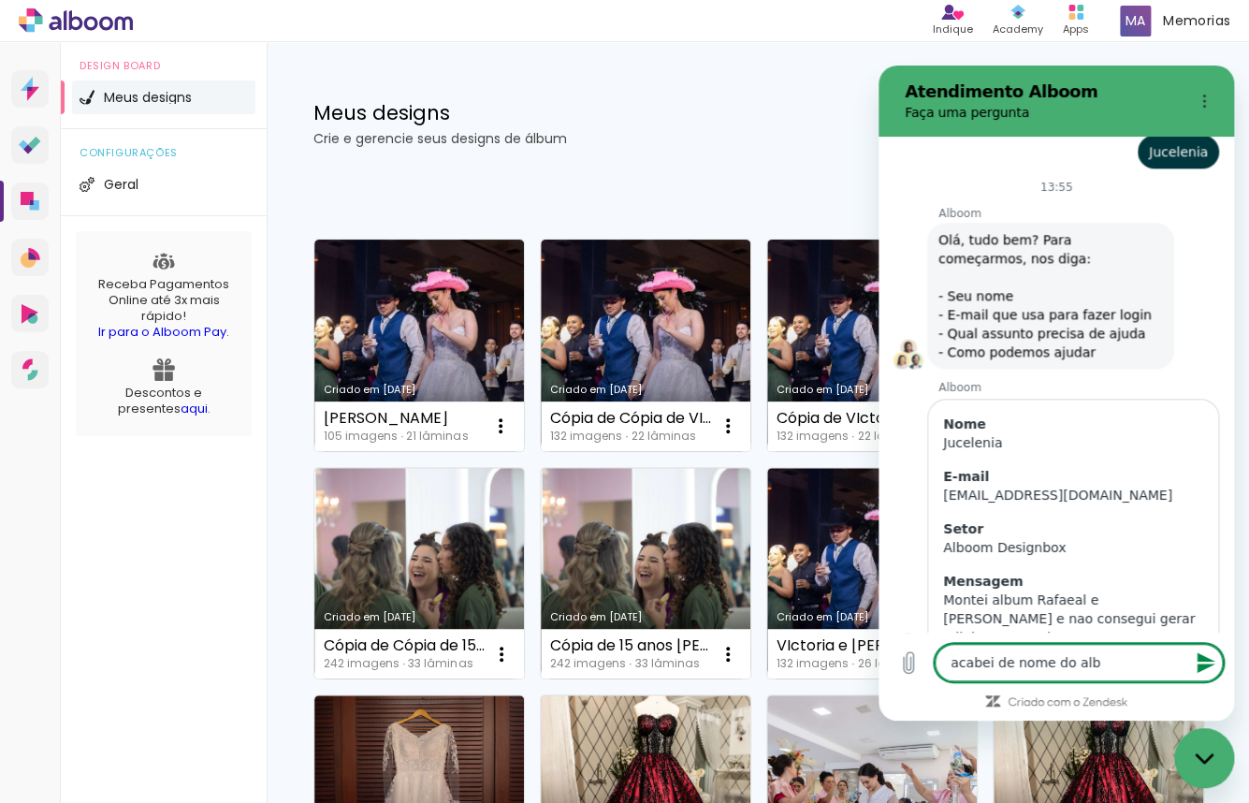
type textarea "acabei de nome do albu"
type textarea "x"
type textarea "acabei de nome do album"
type textarea "x"
type textarea "acabei de nome do album,"
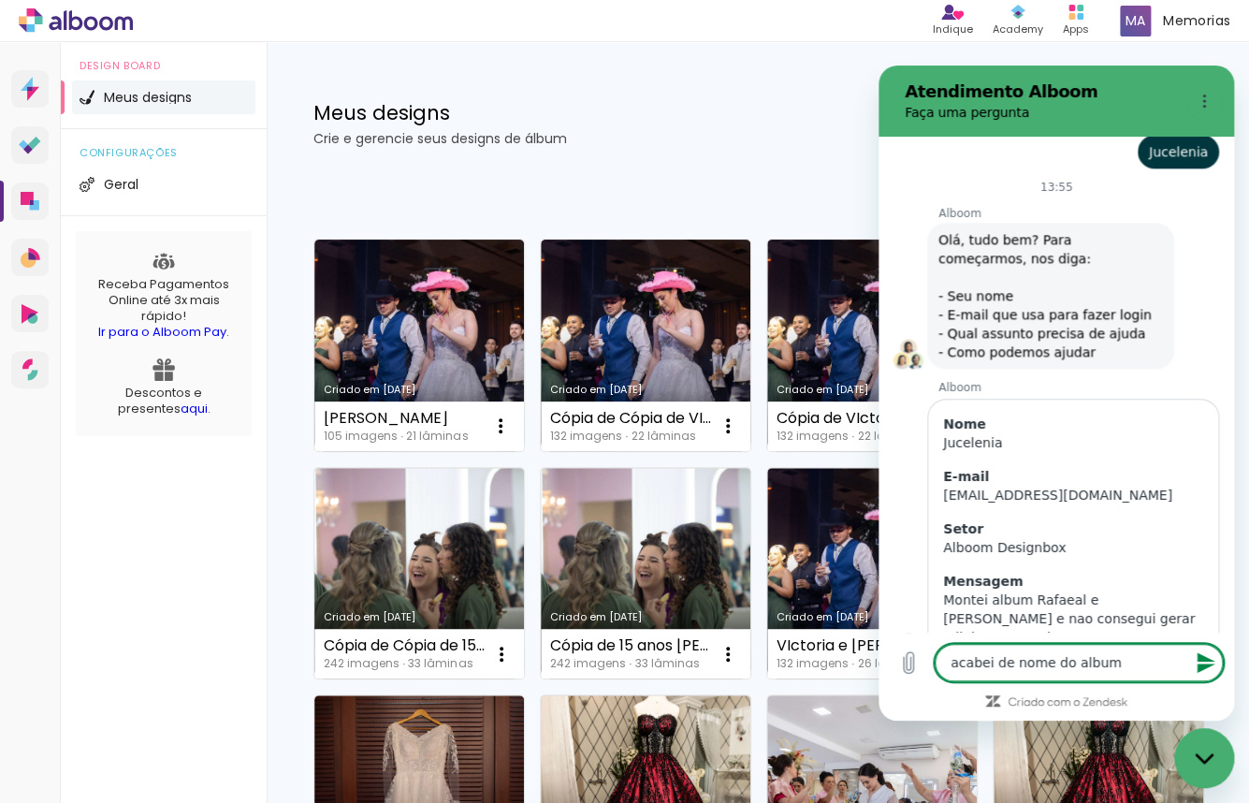
type textarea "x"
type textarea "acabei de nome do album,"
type textarea "x"
type textarea "acabei de nome do album, R"
type textarea "x"
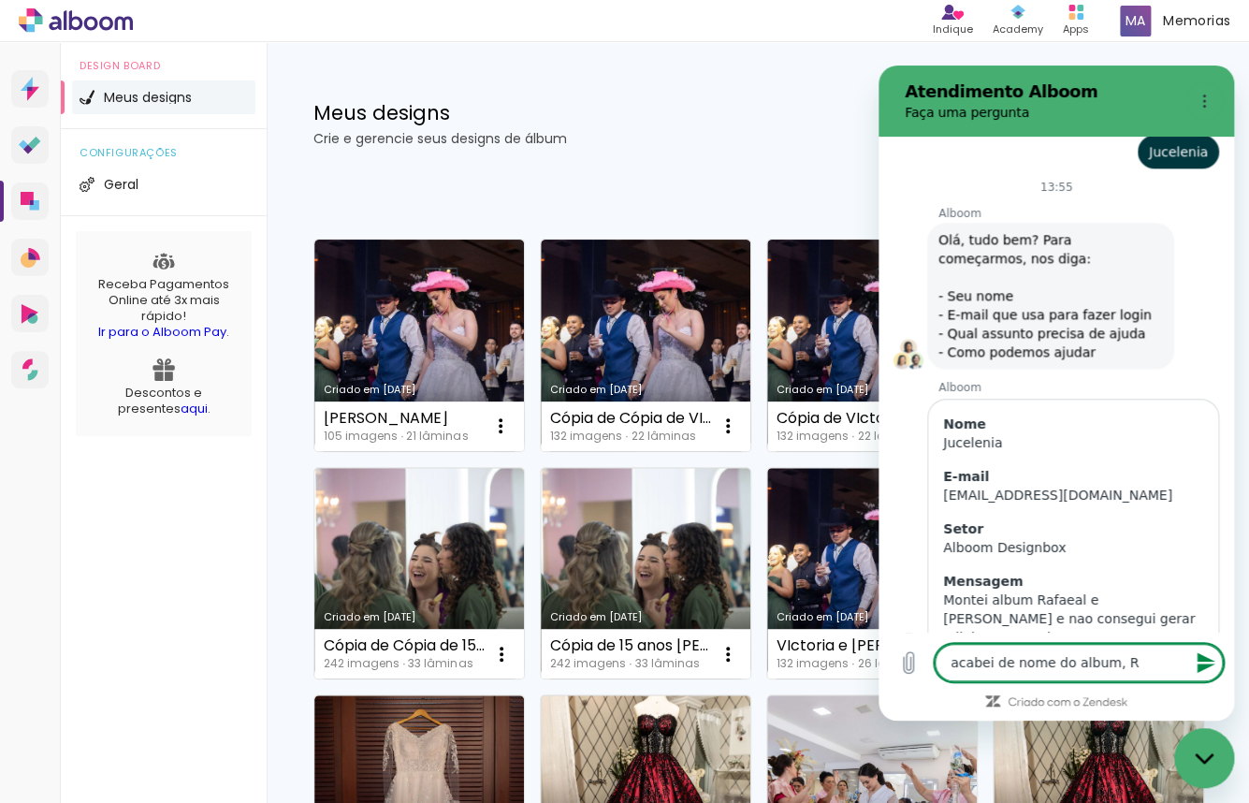
type textarea "acabei de nome do album, Ra"
type textarea "x"
type textarea "acabei de nome do album, Raf"
type textarea "x"
type textarea "acabei de nome do album, Rafa"
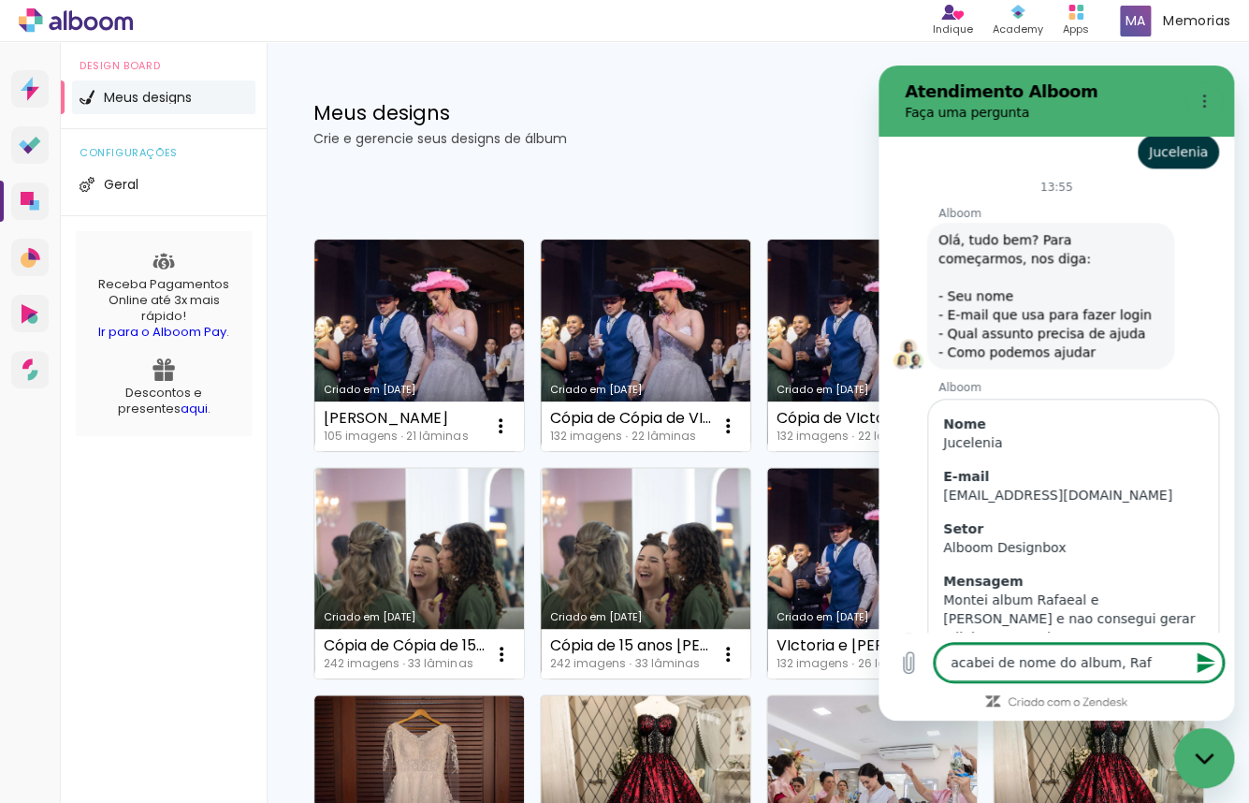
type textarea "x"
type textarea "acabei de nome do album, Rafae"
type textarea "x"
type textarea "acabei de nome do album, [PERSON_NAME]"
type textarea "x"
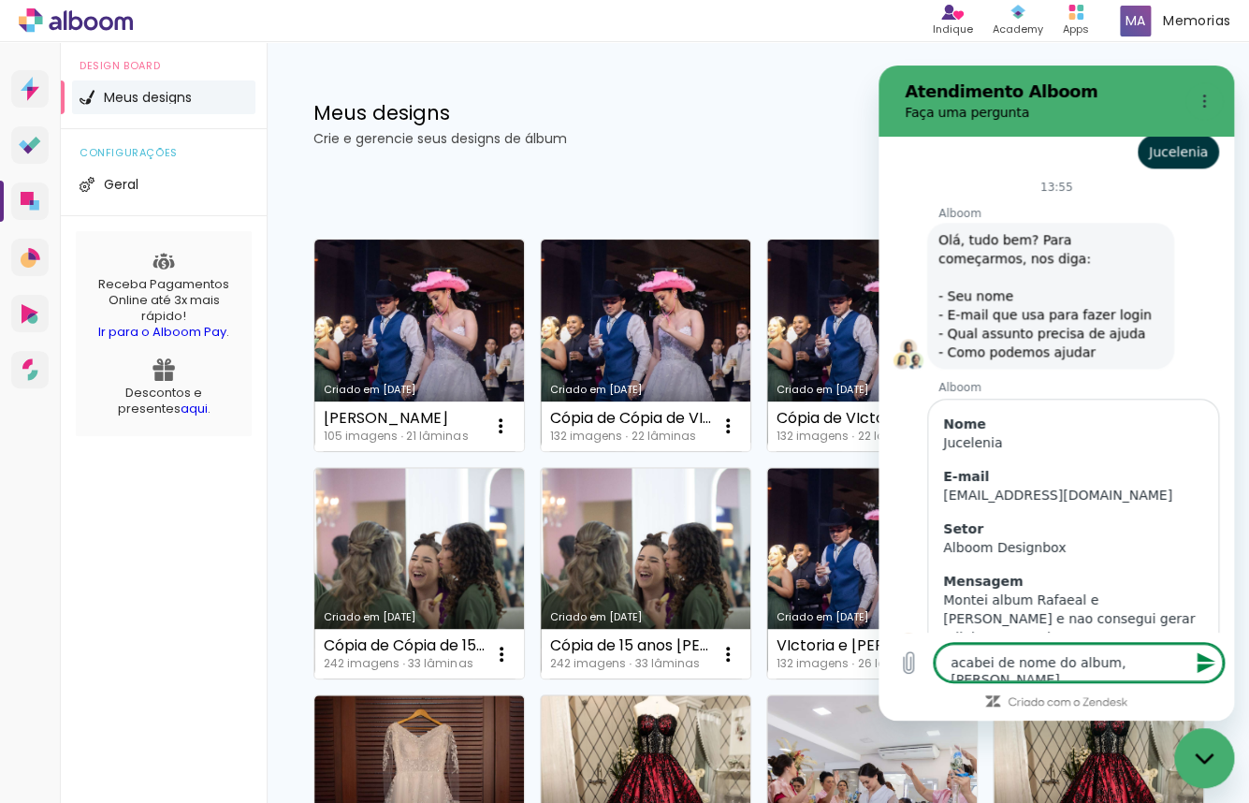
type textarea "acabei de nome do album, [PERSON_NAME]"
type textarea "x"
type textarea "acabei de nome do album, [PERSON_NAME]"
type textarea "x"
type textarea "acabei de nome do album, [PERSON_NAME]"
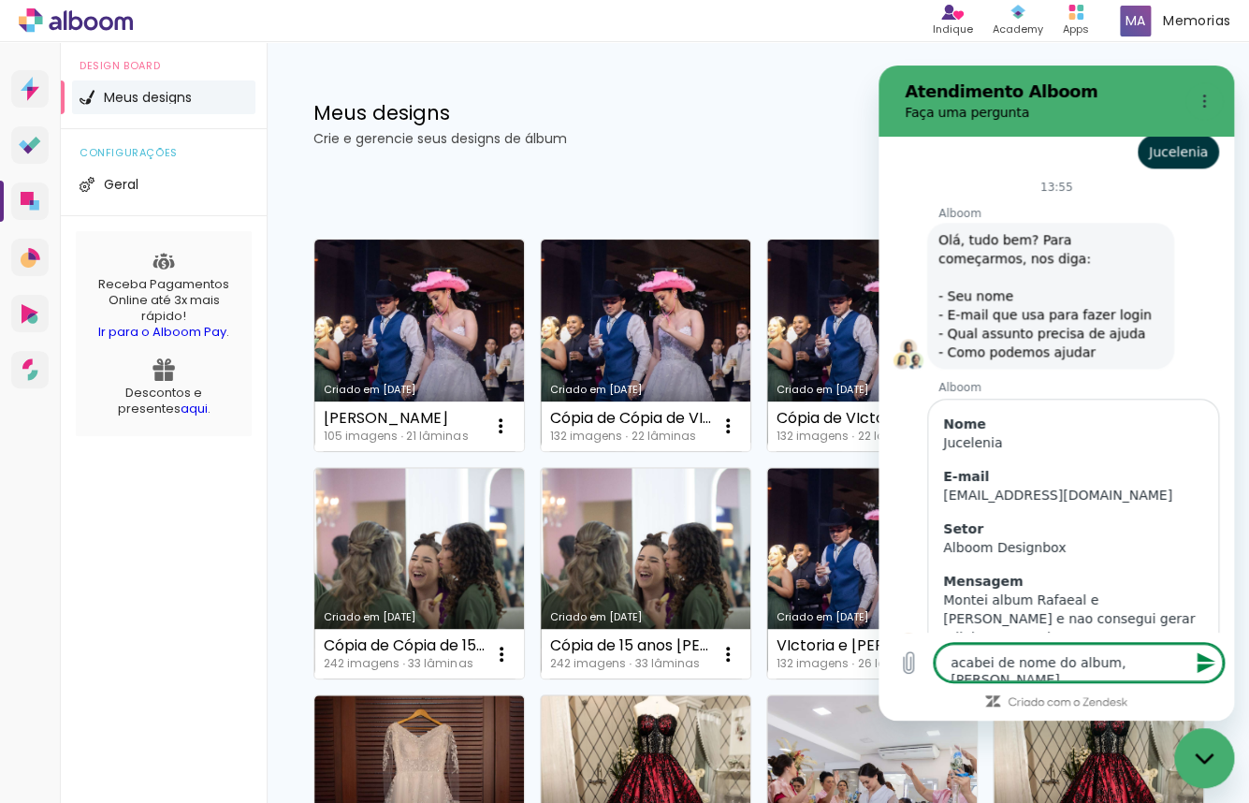
type textarea "x"
type textarea "acabei de nome do album, [PERSON_NAME]"
type textarea "x"
type textarea "acabei de nome do album, [PERSON_NAME]"
type textarea "x"
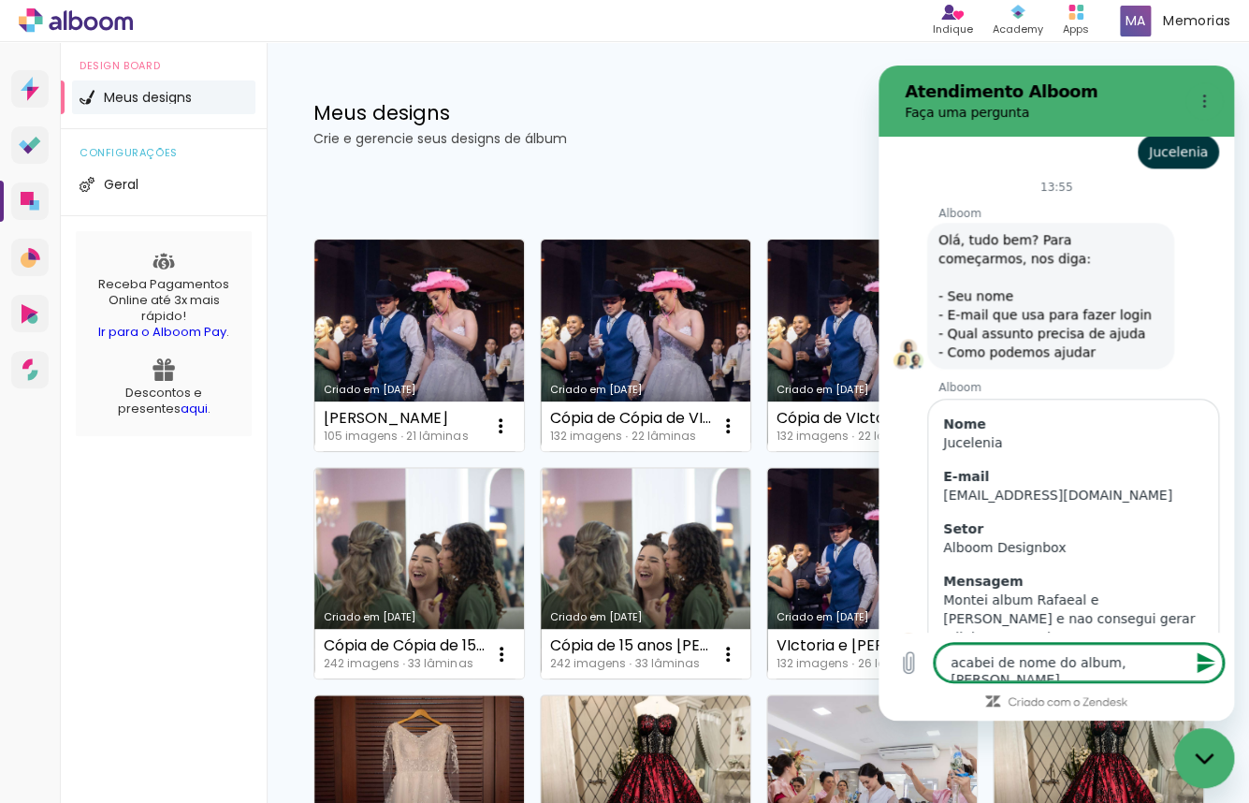
type textarea "acabei de nome do album, [PERSON_NAME]"
type textarea "x"
type textarea "acabei de nome do album, [PERSON_NAME]"
type textarea "x"
type textarea "acabei de nome do album, [PERSON_NAME]"
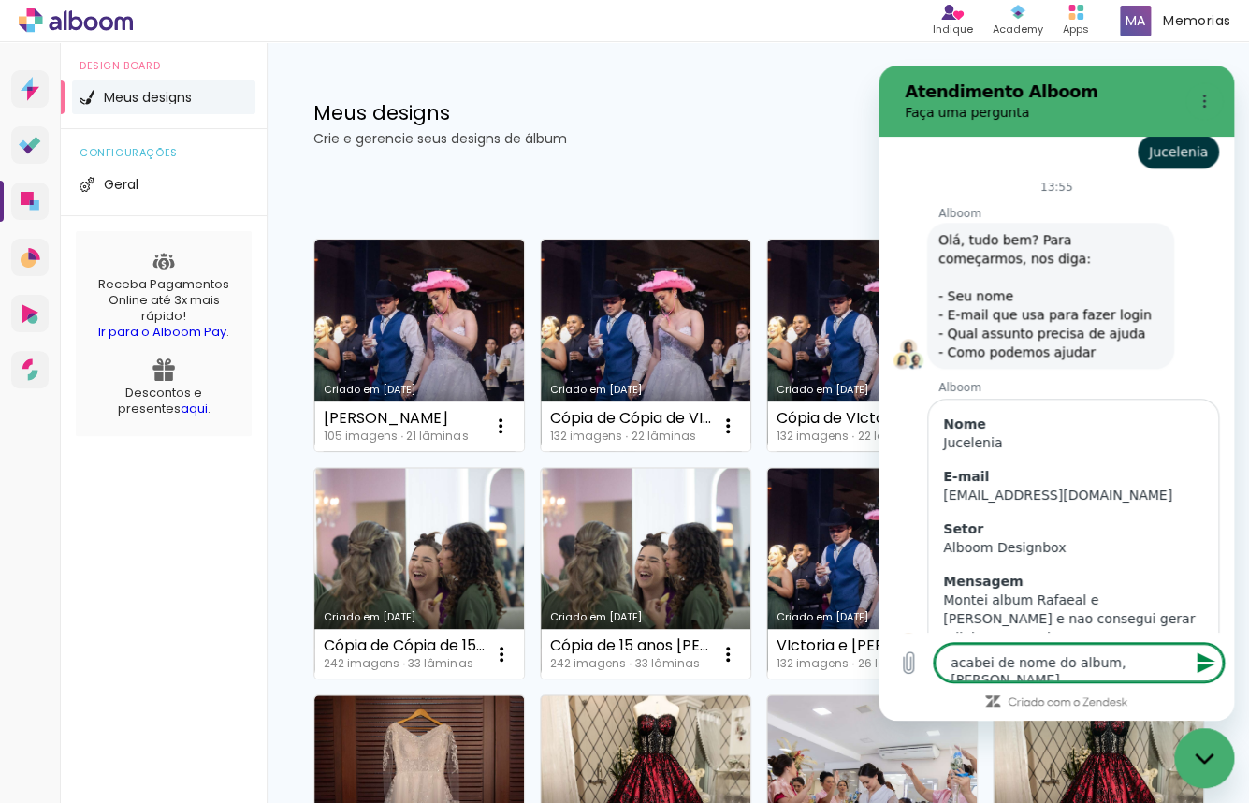
type textarea "x"
type textarea "acabei de nome do album, [PERSON_NAME]"
type textarea "x"
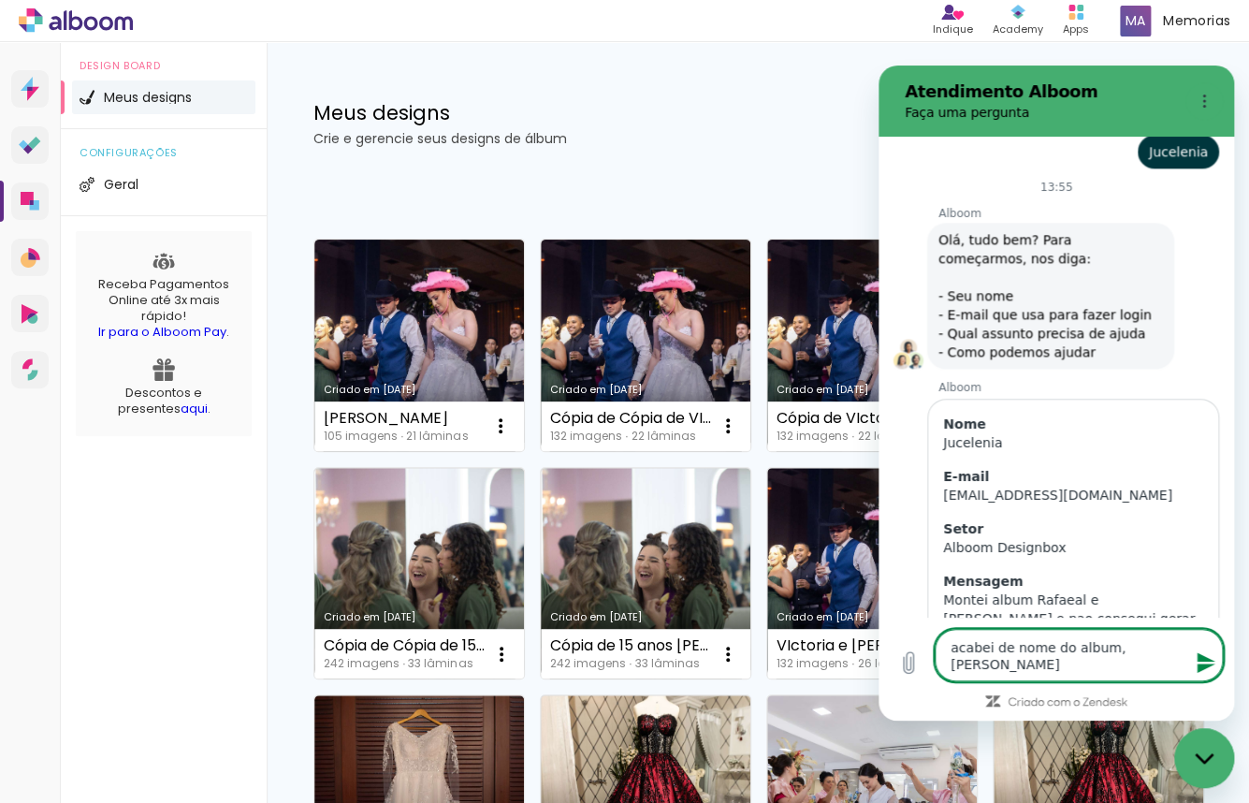
type textarea "acabei de nome do album, [PERSON_NAME]"
type textarea "x"
type textarea "acabei de nome do album, [PERSON_NAME]"
type textarea "x"
type textarea "acabei de nome do album, [PERSON_NAME] co"
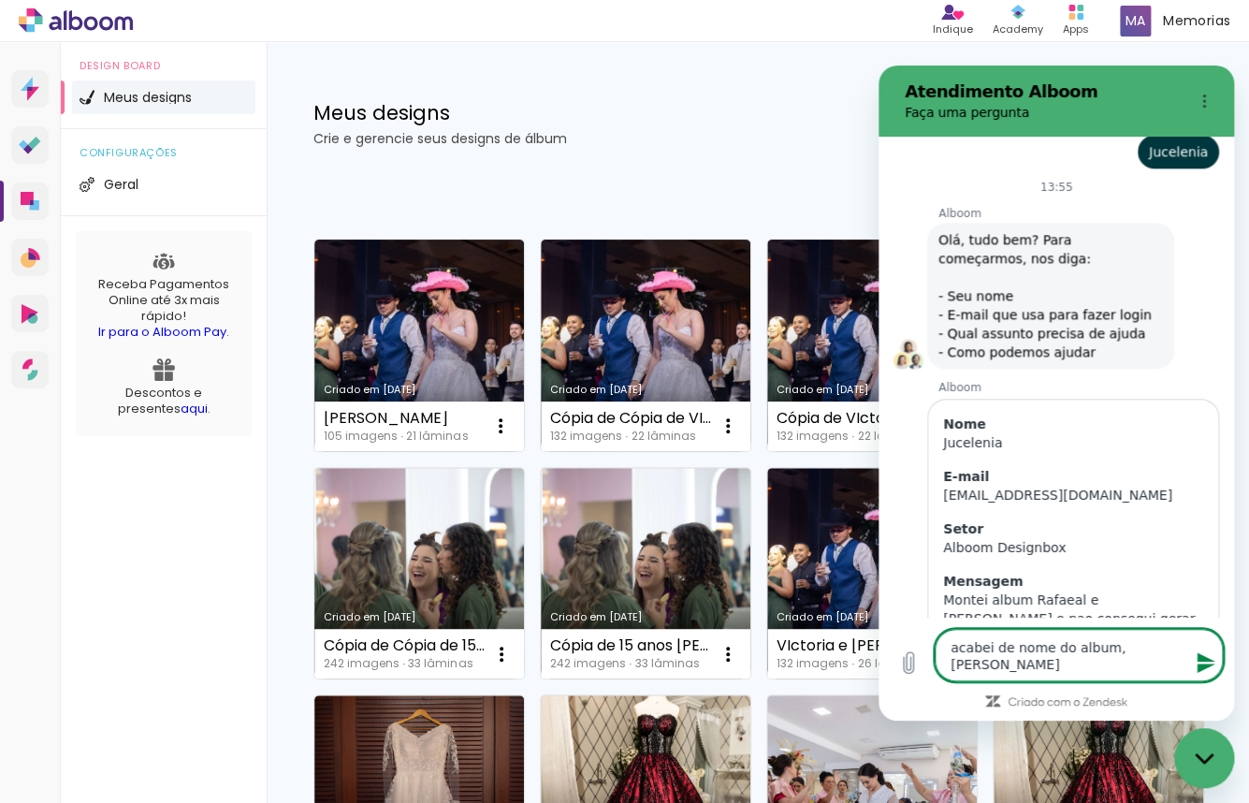
type textarea "x"
type textarea "acabei de nome do album, [PERSON_NAME] com"
type textarea "x"
type textarea "acabei de nome do album, [PERSON_NAME] com"
type textarea "x"
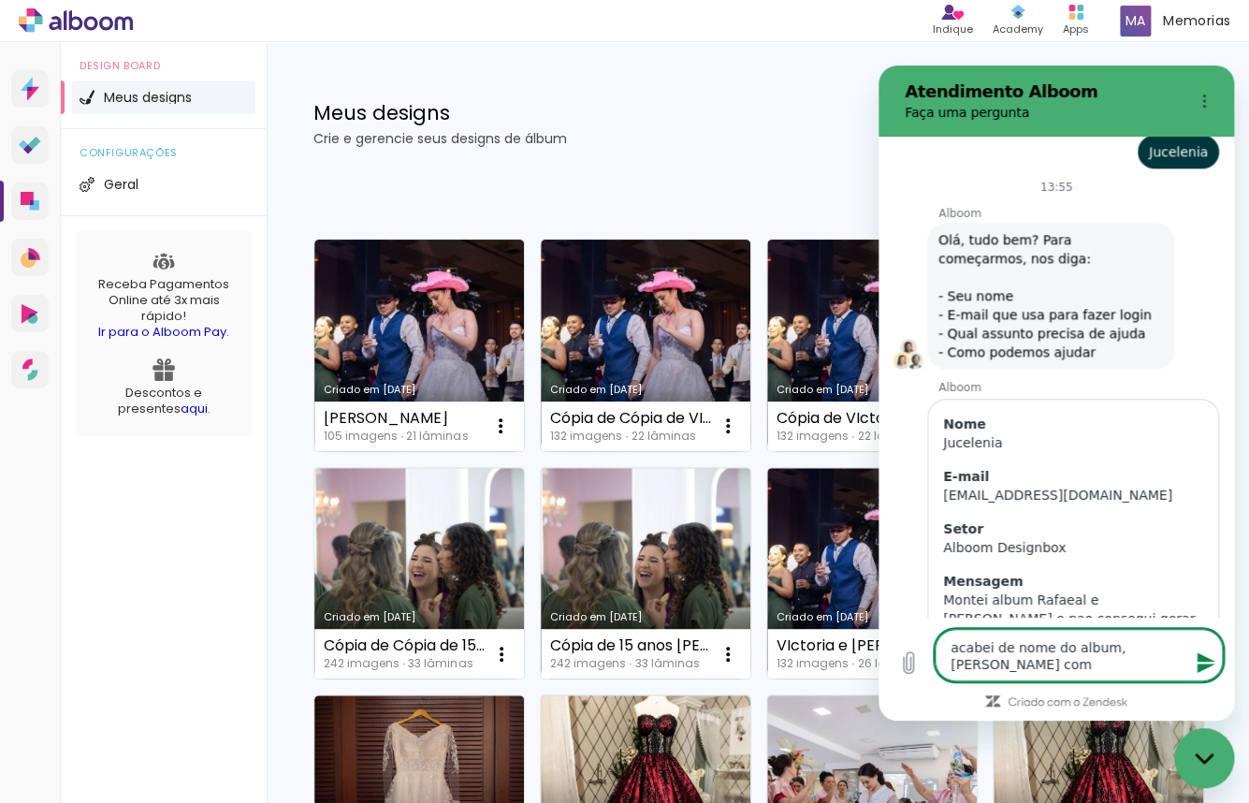
type textarea "acabei de nome do album, [PERSON_NAME] com 2"
type textarea "x"
type textarea "acabei de nome do album, [PERSON_NAME] com 21"
type textarea "x"
type textarea "acabei de nome do album, [PERSON_NAME] com 21"
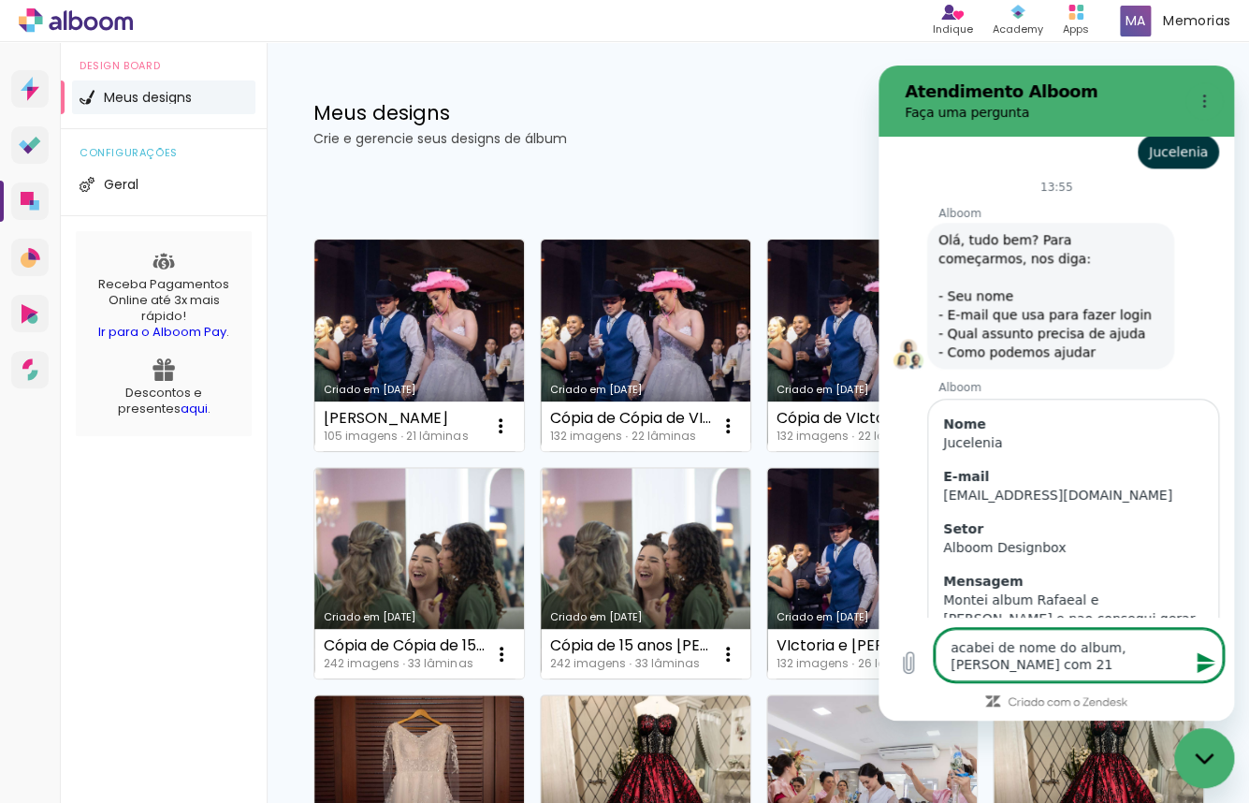
type textarea "x"
type textarea "acabei de nome do album, [PERSON_NAME] com 21 l"
type textarea "x"
type textarea "acabei de nome do album, [PERSON_NAME] com 21 la"
type textarea "x"
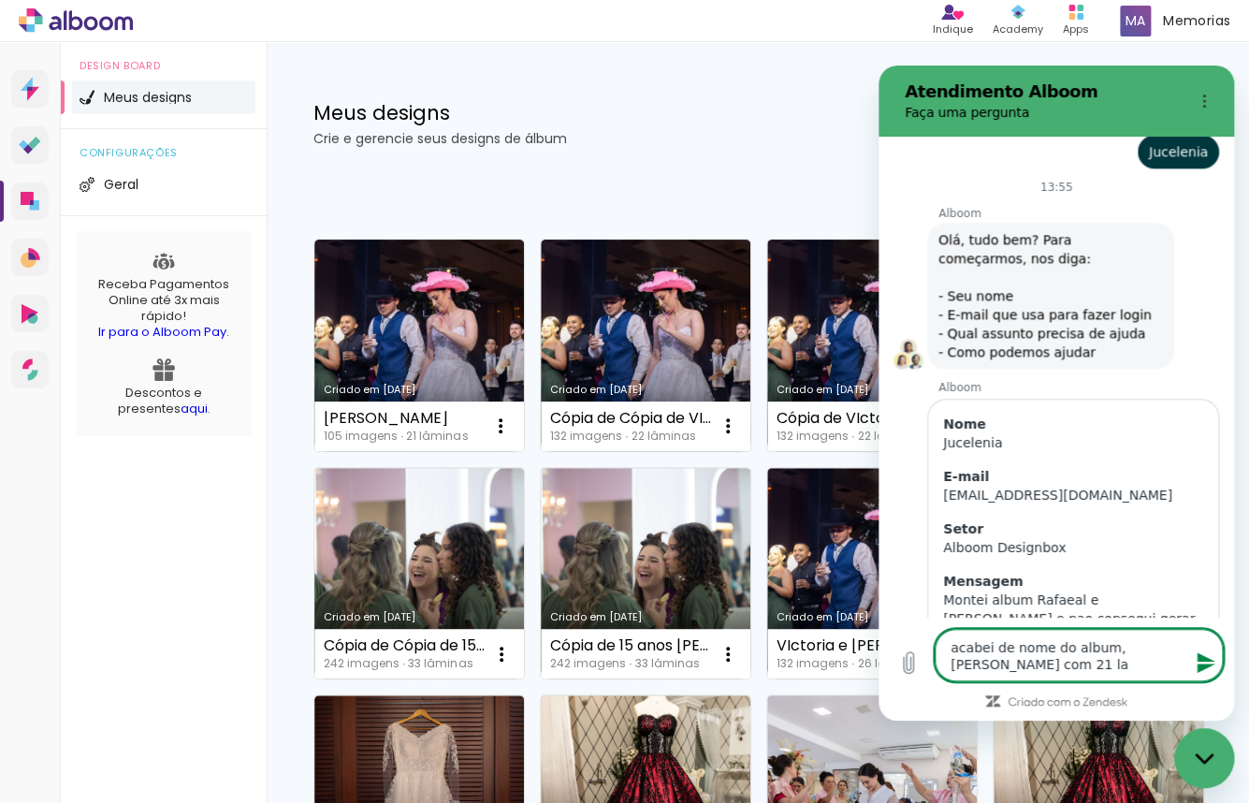
type textarea "acabei de nome do album, [PERSON_NAME] com 21 lam"
type textarea "x"
type textarea "acabei de nome do album, [PERSON_NAME] com 21 lami"
type textarea "x"
type textarea "acabei de nome do album, [PERSON_NAME] com 21 lamin"
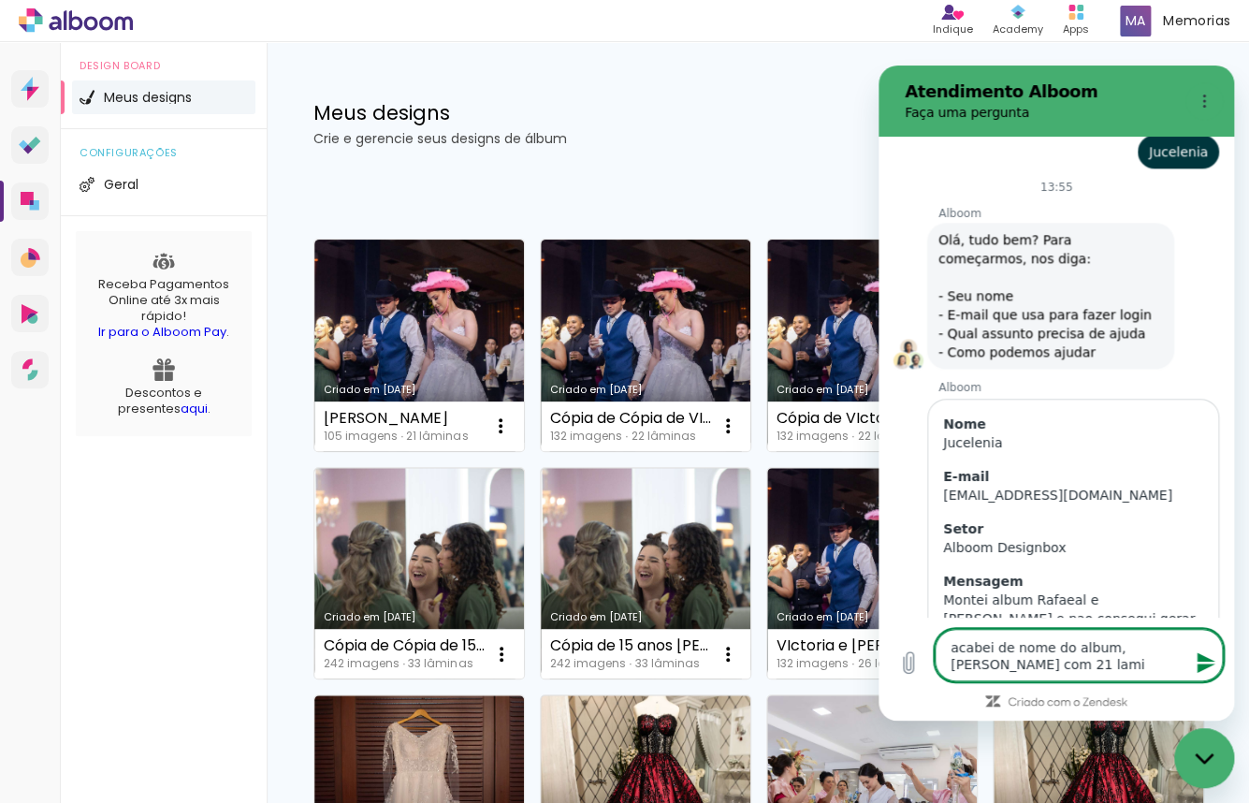
type textarea "x"
type textarea "acabei de nome do album, [PERSON_NAME] com 21 [PERSON_NAME]"
type textarea "x"
type textarea "acabei de nome do album, [PERSON_NAME] com 21 laminas"
type textarea "x"
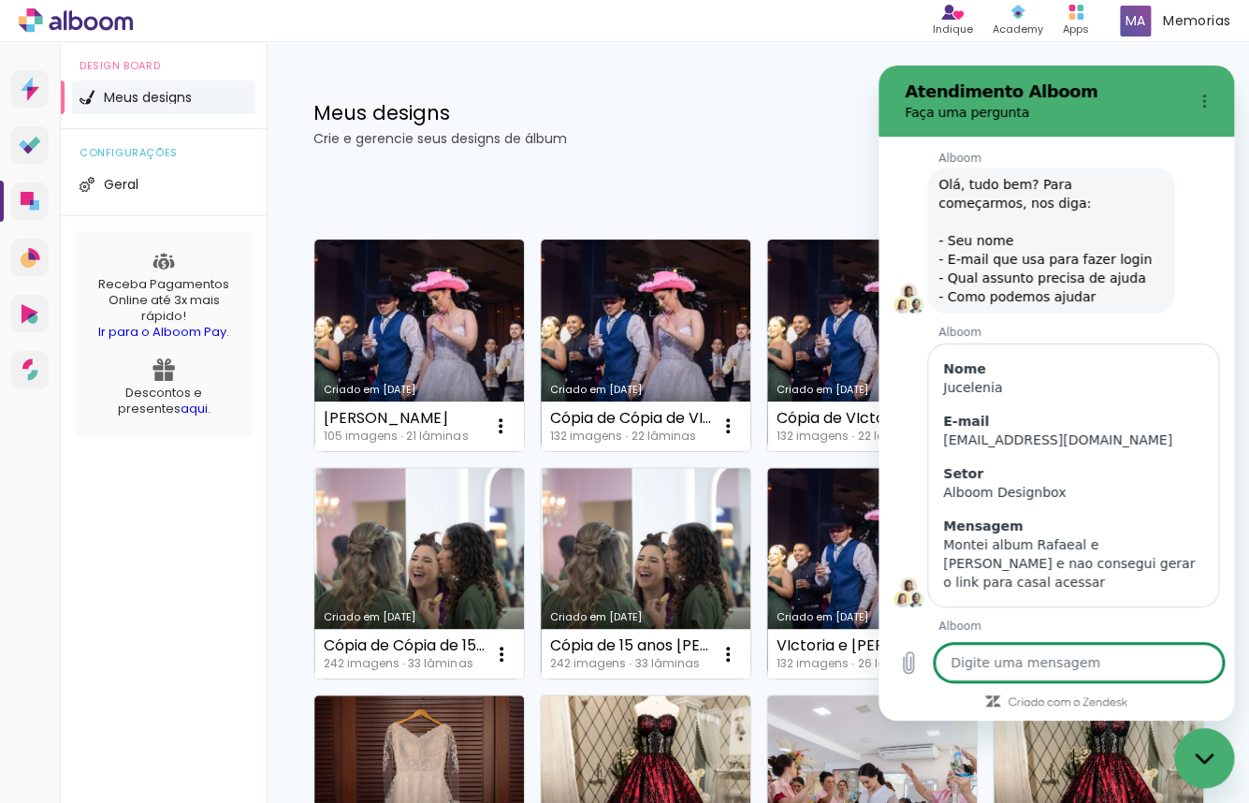
scroll to position [9234, 0]
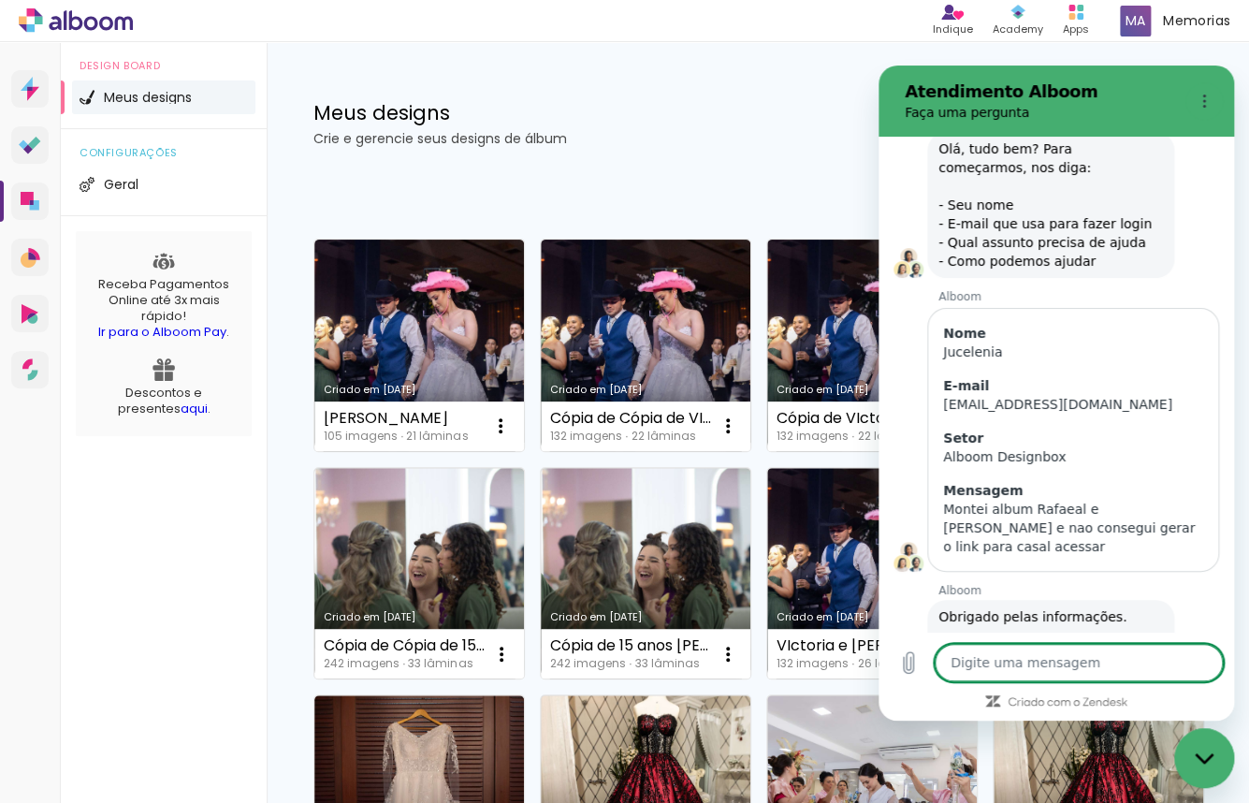
type textarea "x"
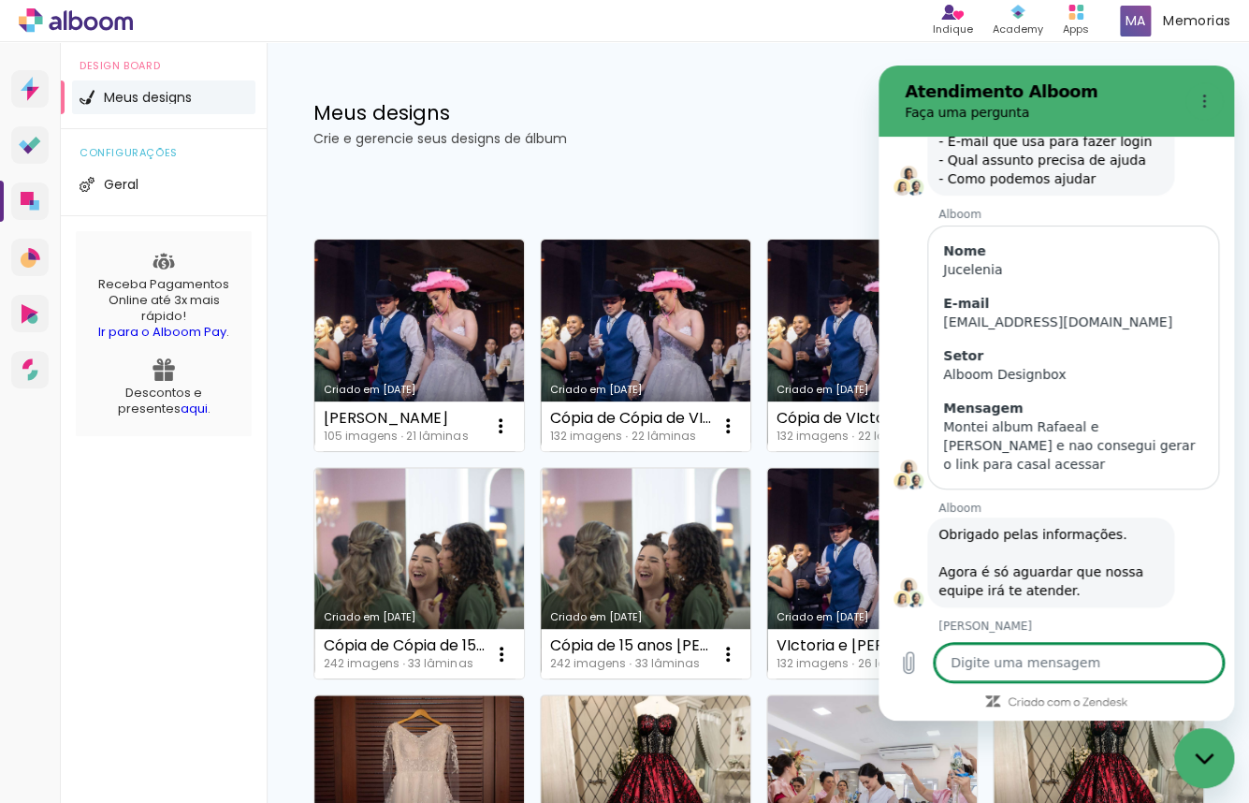
scroll to position [9317, 0]
type textarea "v"
type textarea "x"
type textarea "vo"
type textarea "x"
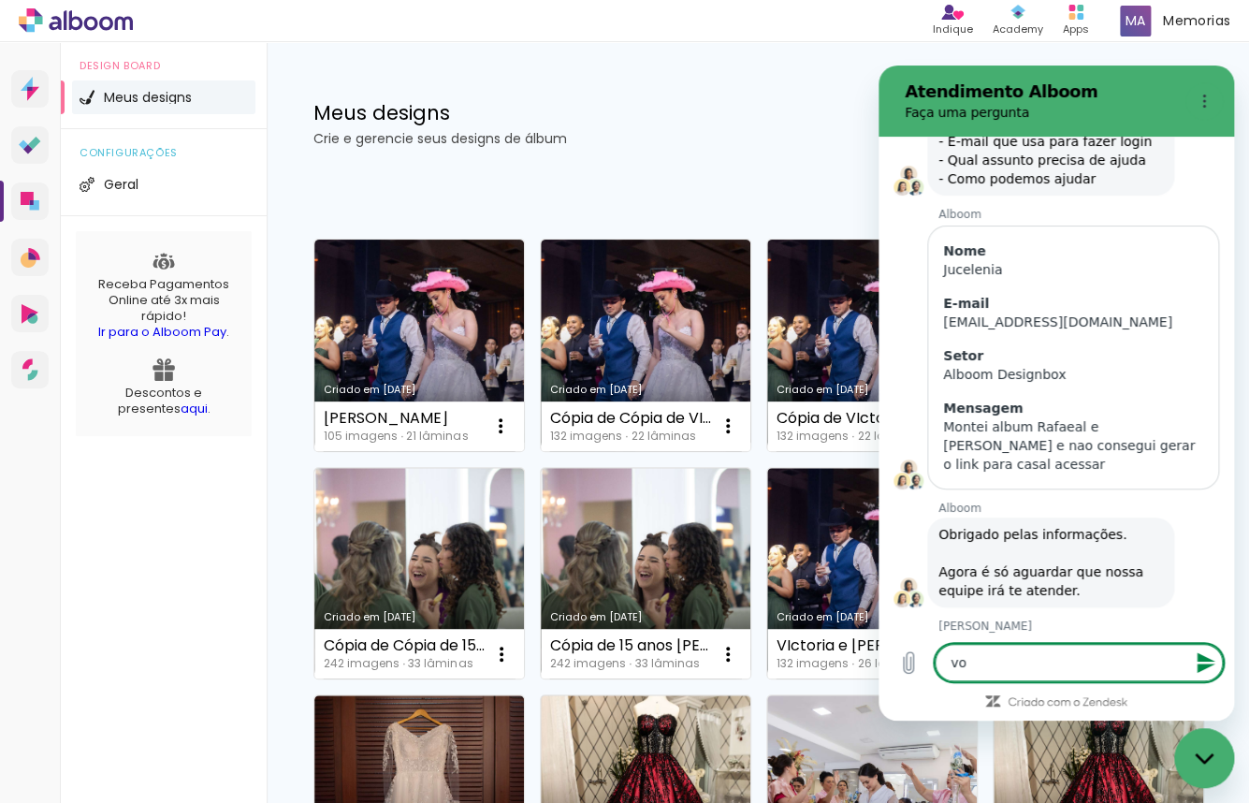
type textarea "vou"
type textarea "x"
type textarea "vou"
type textarea "x"
type textarea "vou f"
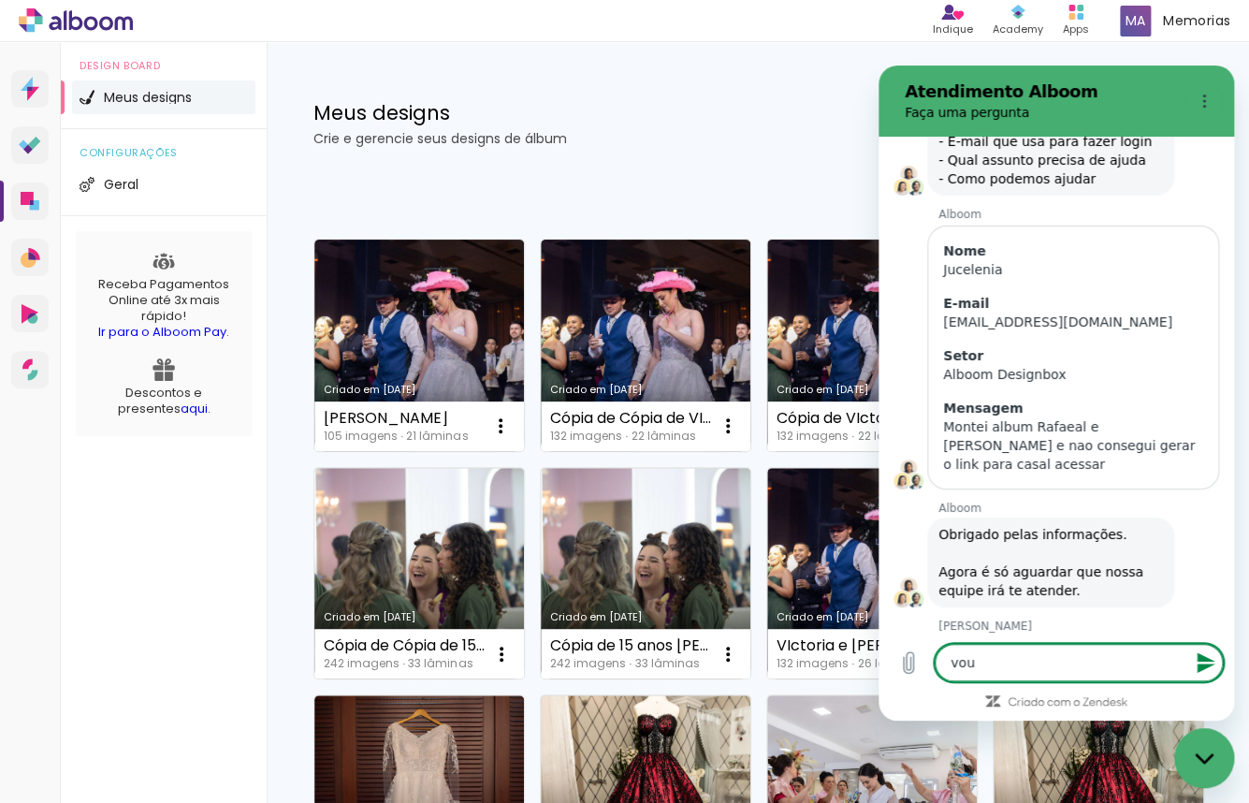
type textarea "x"
type textarea "vou fa"
type textarea "x"
type textarea "vou faz"
type textarea "x"
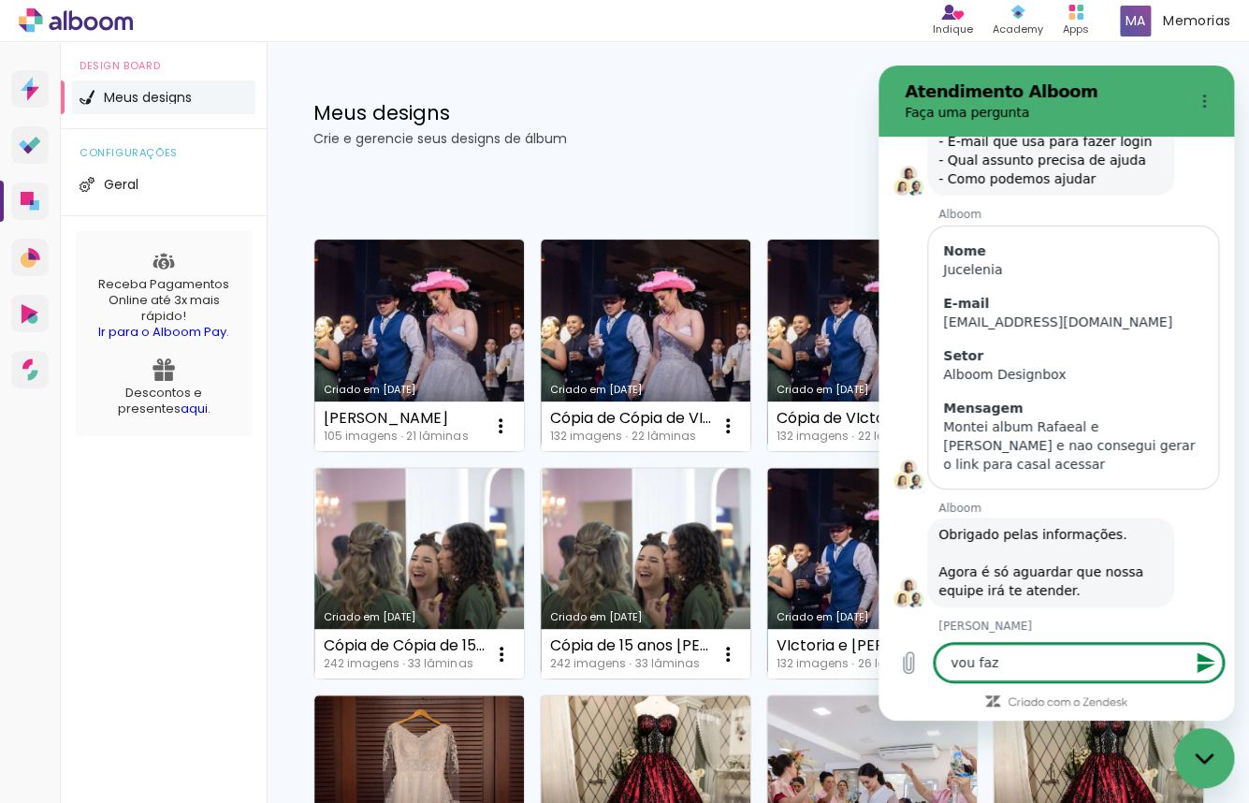
type textarea "vou faze"
type textarea "x"
type textarea "vou fazer"
type textarea "x"
type textarea "vou fazer"
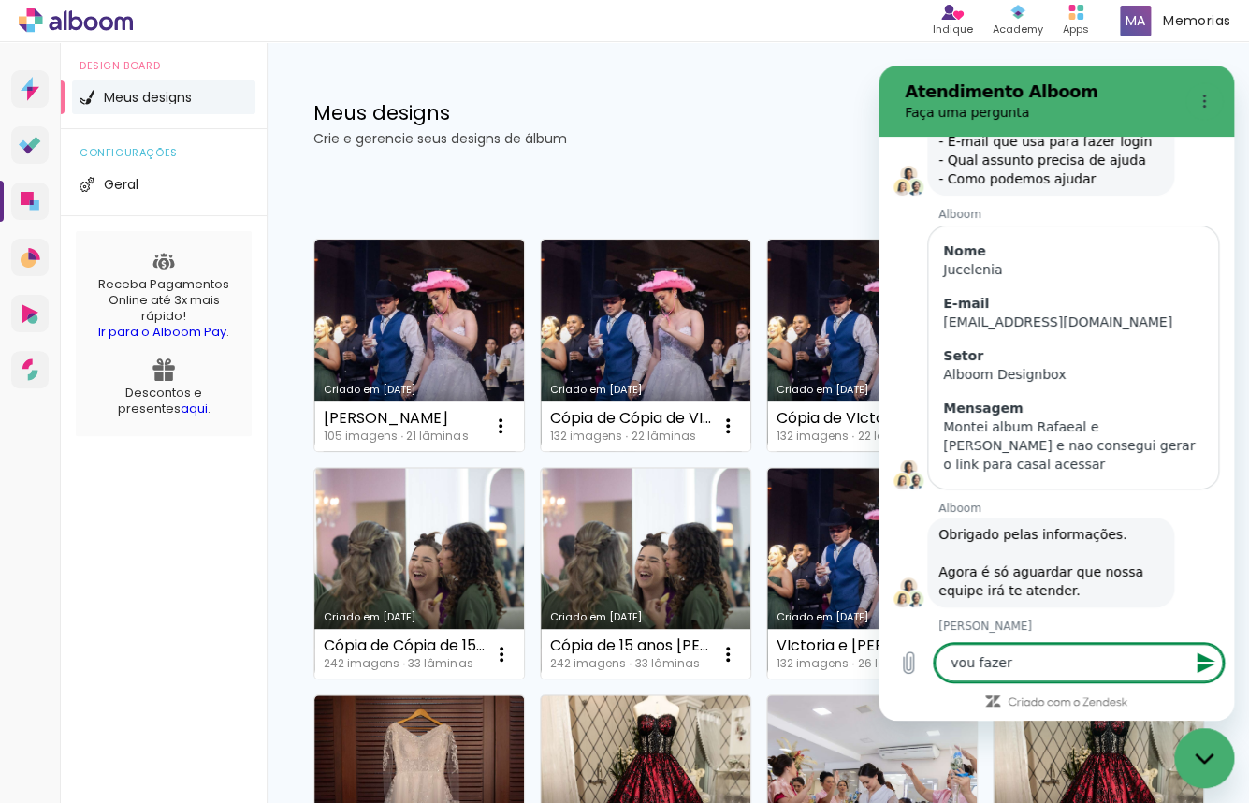
type textarea "x"
type textarea "vou fazer a"
type textarea "x"
type textarea "vou fazer ag"
type textarea "x"
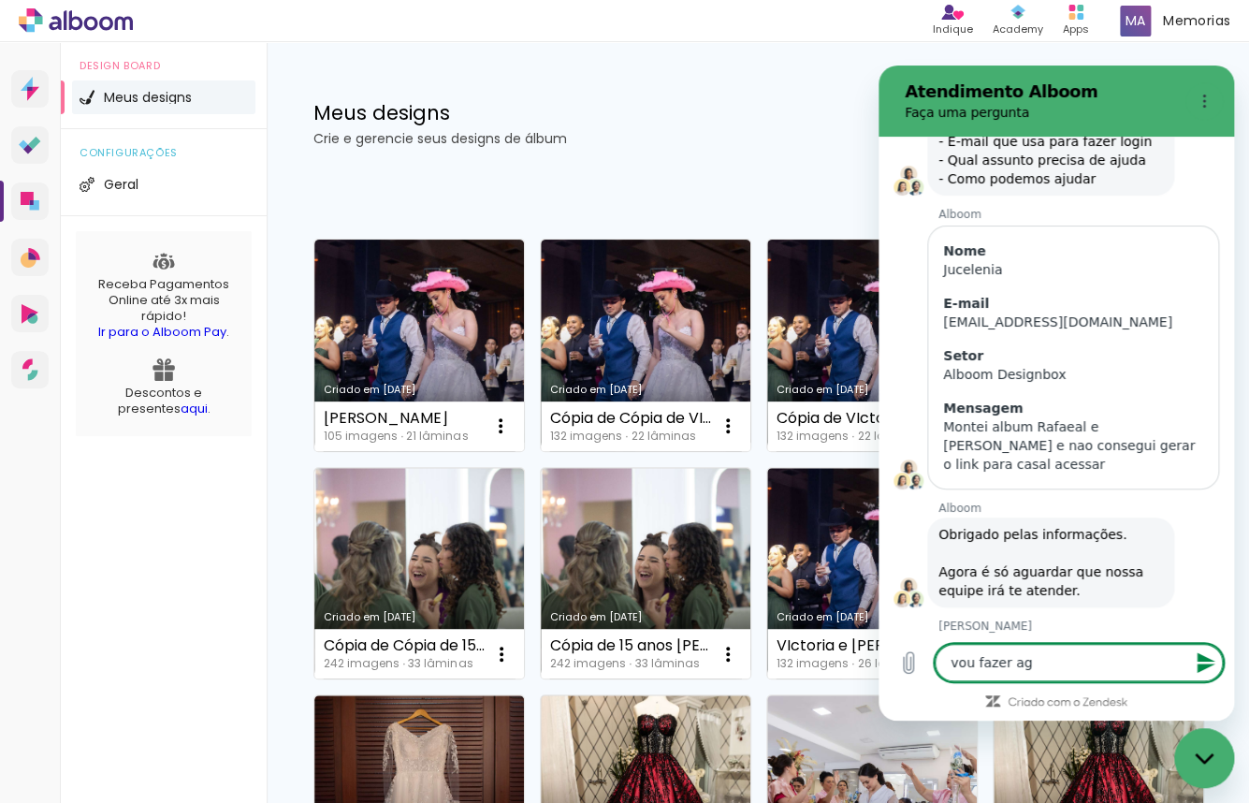
type textarea "vou fazer ago"
type textarea "x"
type textarea "vou fazer agor"
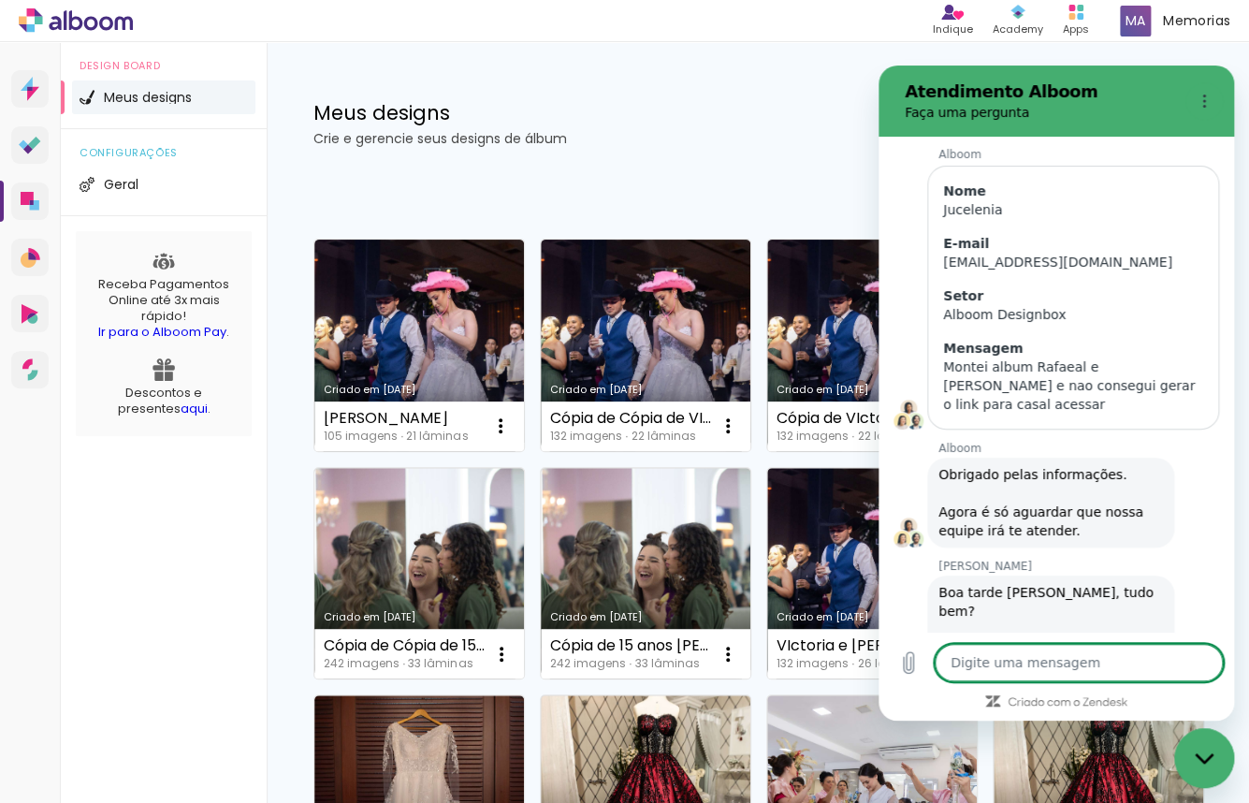
scroll to position [9380, 0]
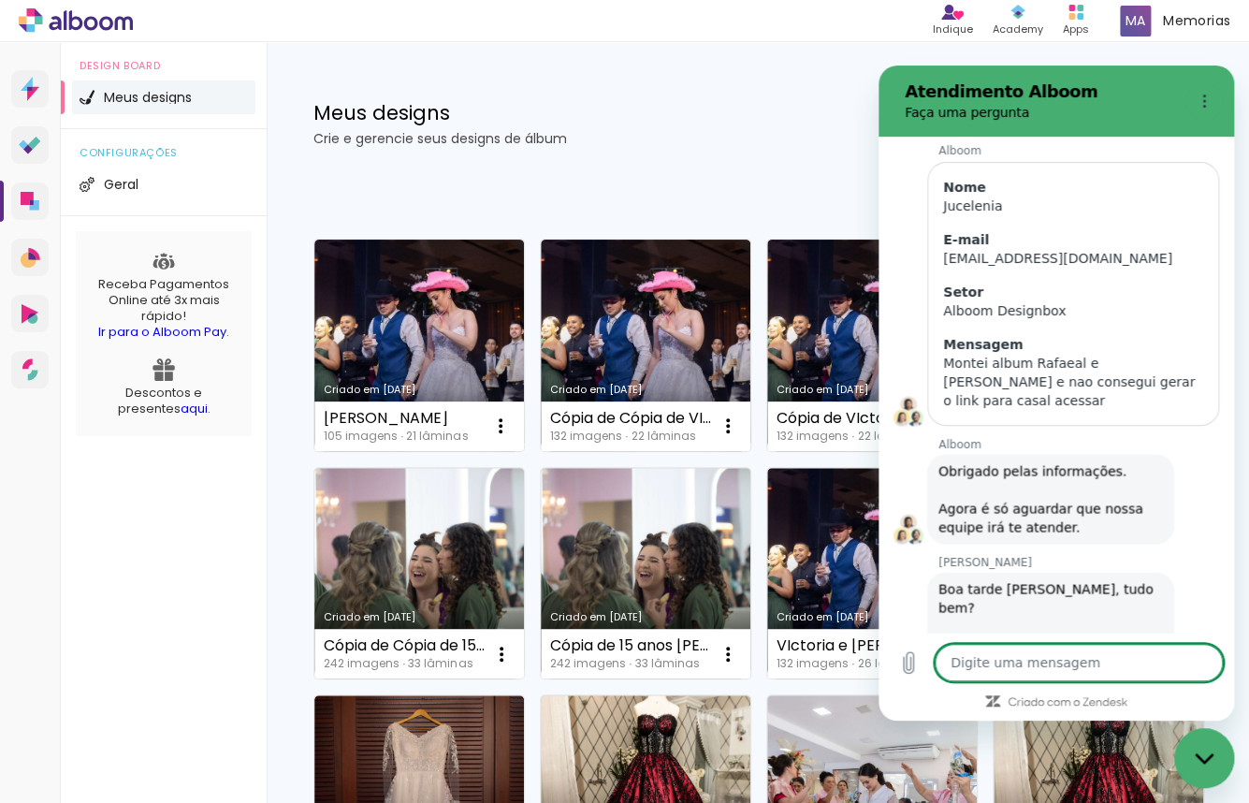
click at [704, 98] on div "Meus designs Crie e gerencie seus designs de álbum Criar um design" at bounding box center [758, 103] width 983 height 122
click at [904, 661] on icon "Carregar arquivo" at bounding box center [909, 663] width 10 height 22
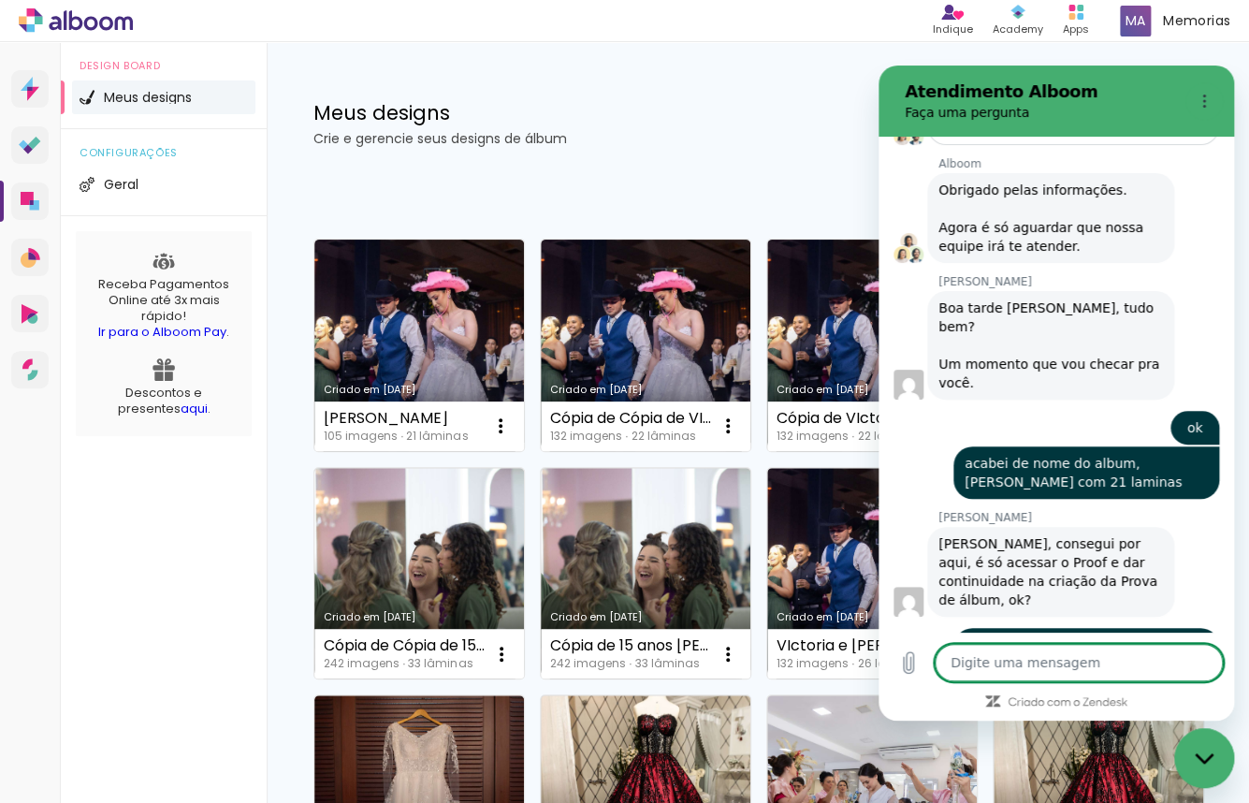
scroll to position [9665, 0]
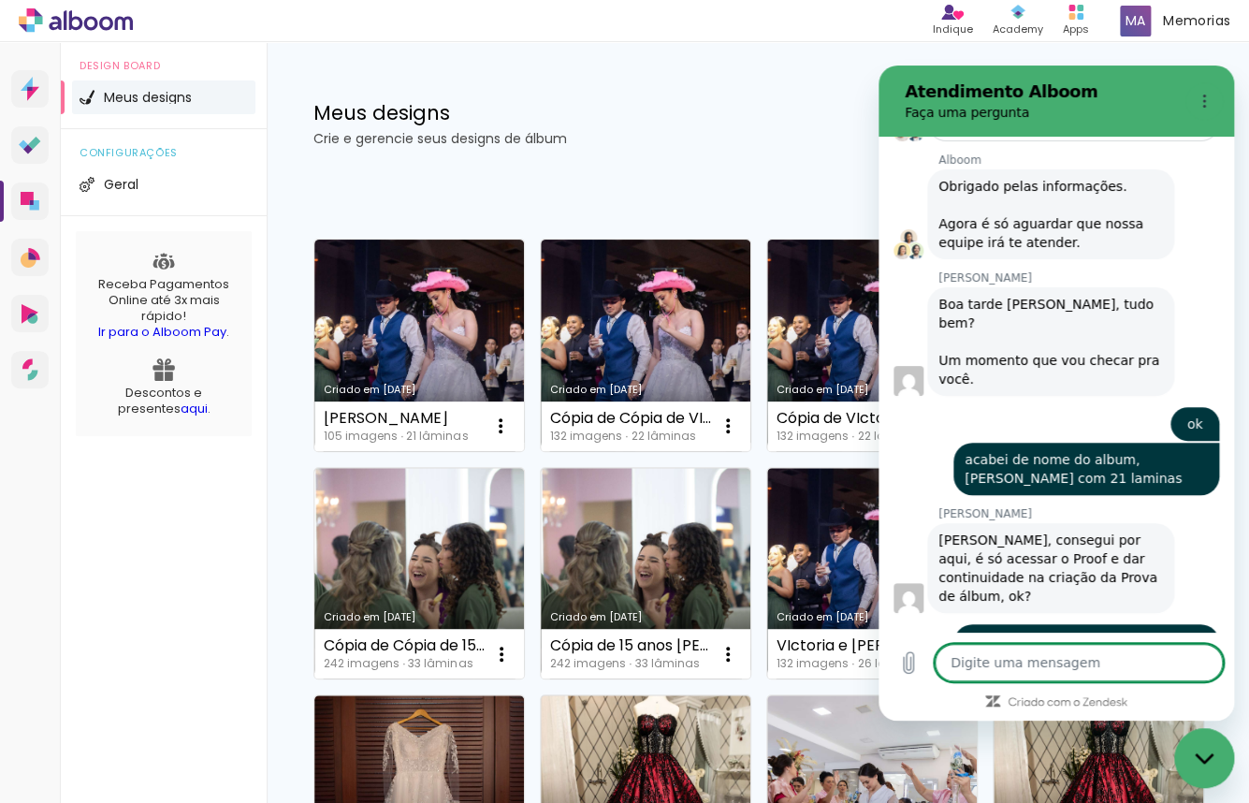
click at [971, 656] on textarea at bounding box center [1079, 662] width 288 height 37
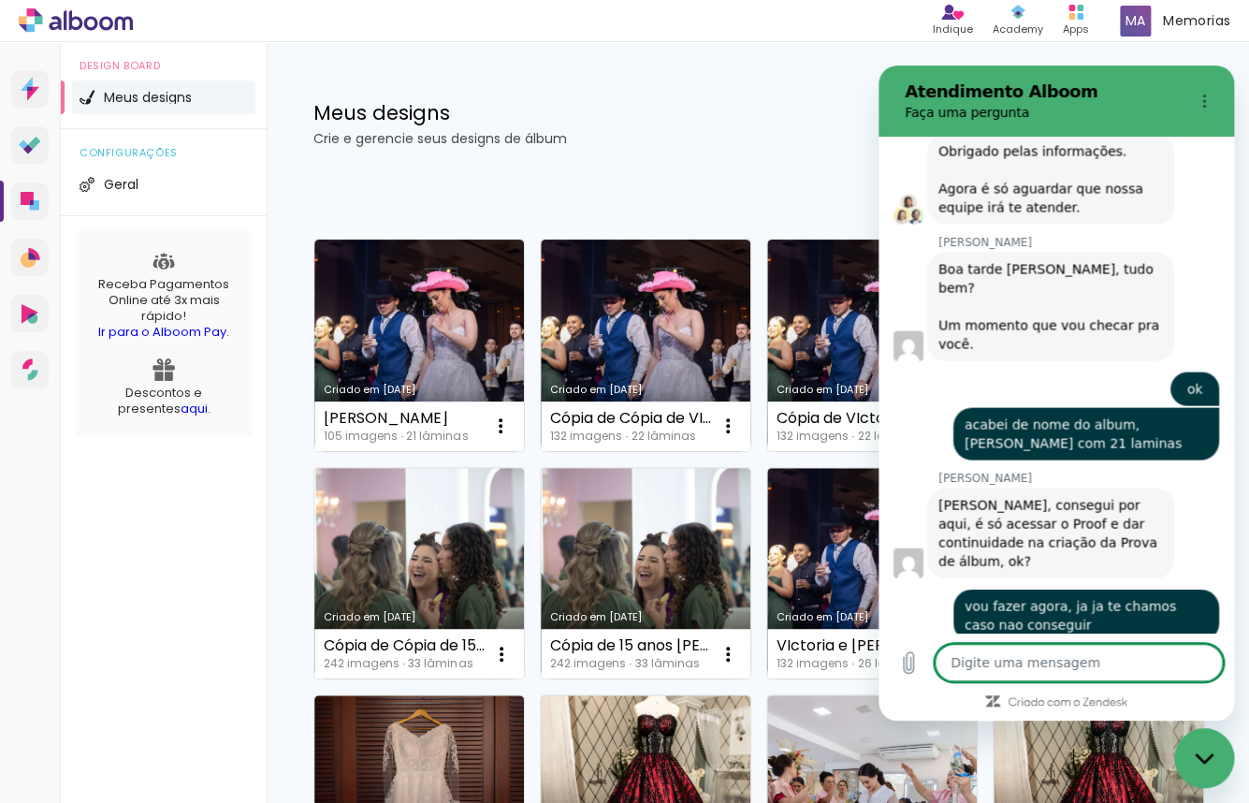
click at [1220, 747] on div "Fechar janela de mensagens" at bounding box center [1204, 758] width 56 height 56
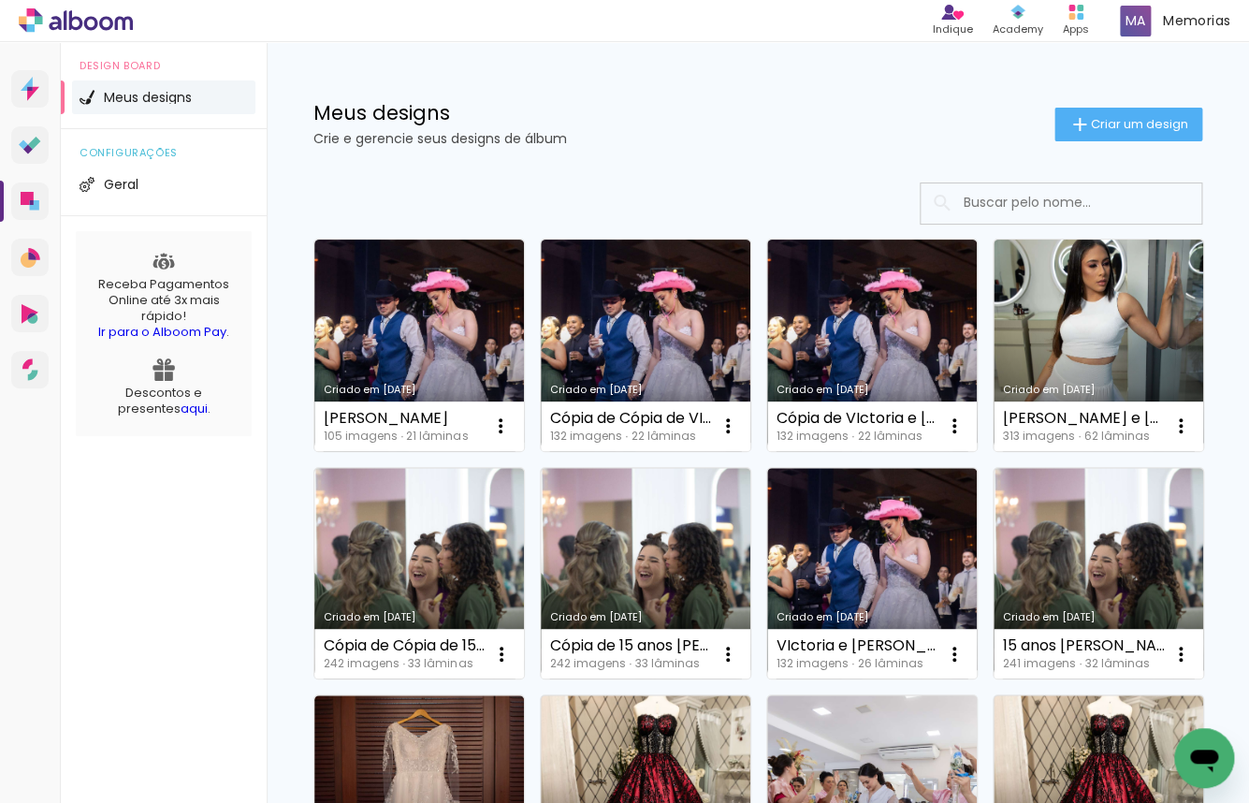
click at [1208, 757] on icon "Abrir janela de mensagens, 2 mensagens não lidas" at bounding box center [1204, 761] width 28 height 22
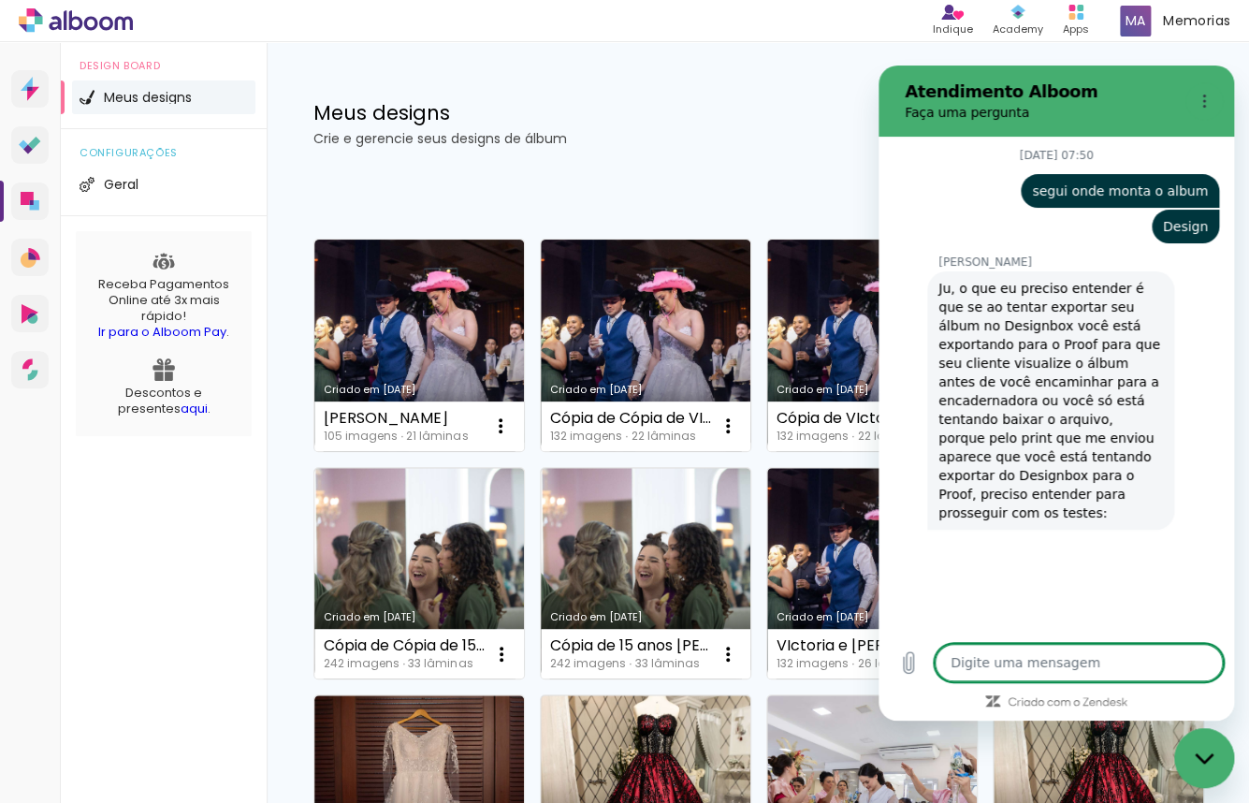
scroll to position [8502, 0]
